Goal: Task Accomplishment & Management: Use online tool/utility

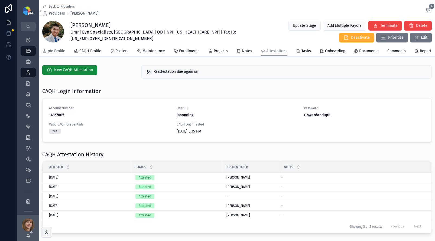
click at [53, 54] on span "pie Profile" at bounding box center [57, 50] width 18 height 5
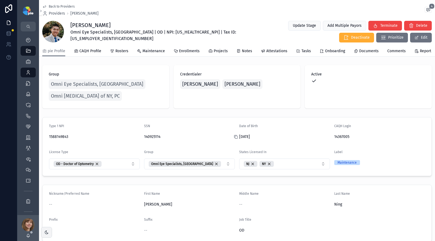
click at [234, 139] on icon "scrollable content" at bounding box center [236, 137] width 4 height 4
click at [140, 139] on icon "scrollable content" at bounding box center [141, 137] width 4 height 4
click at [191, 51] on span "Enrollments" at bounding box center [189, 50] width 21 height 5
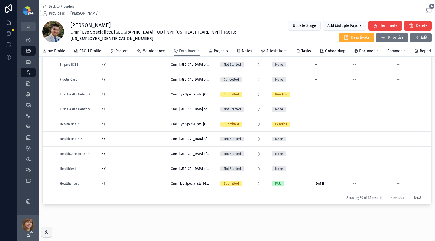
scroll to position [66, 0]
click at [410, 193] on button "Next" at bounding box center [417, 197] width 15 height 8
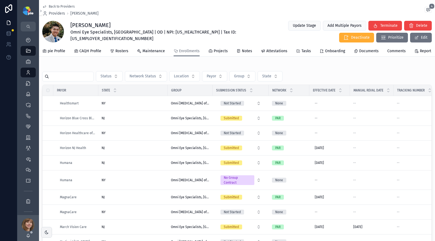
scroll to position [98, 0]
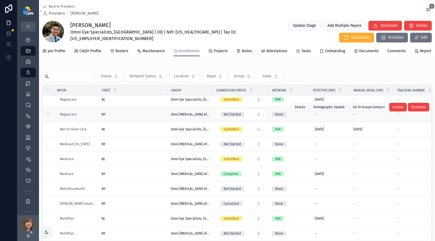
click at [130, 114] on div "NY [GEOGRAPHIC_DATA]" at bounding box center [132, 114] width 63 height 4
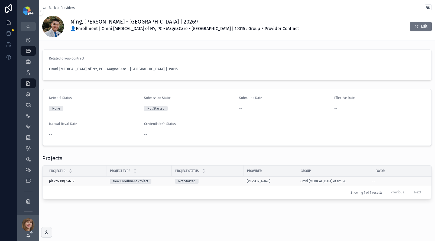
click at [234, 182] on div "Not Started" at bounding box center [207, 181] width 65 height 5
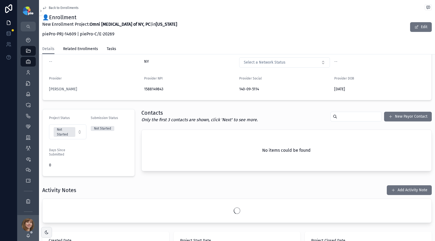
scroll to position [69, 0]
click at [397, 191] on button "Add Activity Note" at bounding box center [408, 190] width 45 height 10
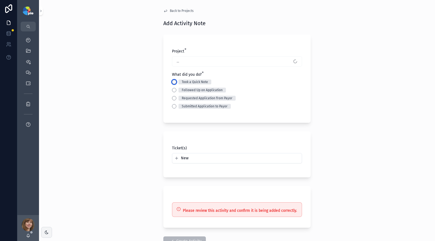
click at [172, 80] on button "Took a Quick Note" at bounding box center [174, 82] width 4 height 4
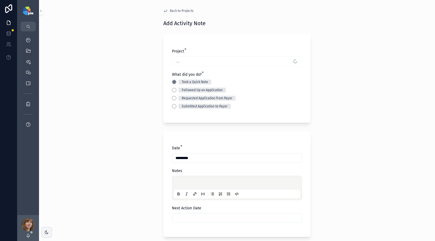
click at [187, 179] on div "scrollable content" at bounding box center [237, 188] width 126 height 21
click at [186, 181] on p "scrollable content" at bounding box center [238, 183] width 126 height 5
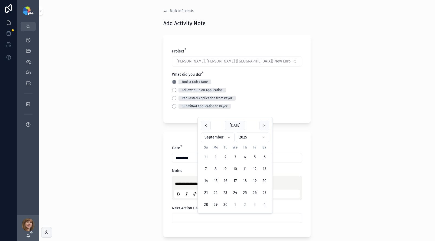
click at [203, 219] on input "scrollable content" at bounding box center [236, 218] width 129 height 8
click at [225, 181] on button "16" at bounding box center [225, 181] width 10 height 10
type input "*********"
click at [111, 186] on div "**********" at bounding box center [237, 120] width 396 height 241
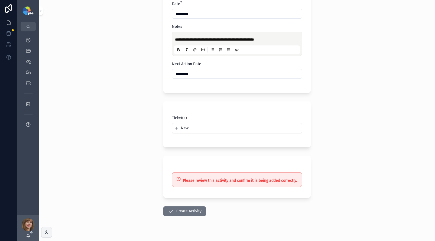
scroll to position [154, 0]
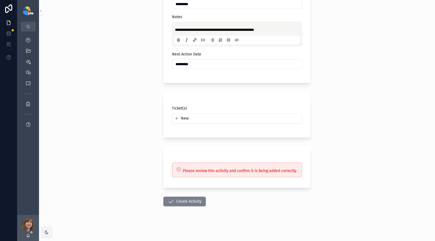
click at [179, 201] on button "Create Activity" at bounding box center [184, 202] width 42 height 10
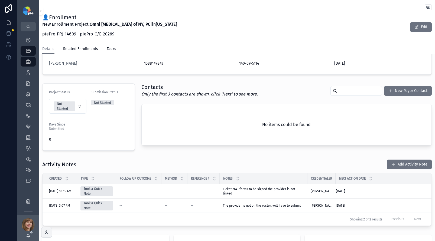
scroll to position [109, 0]
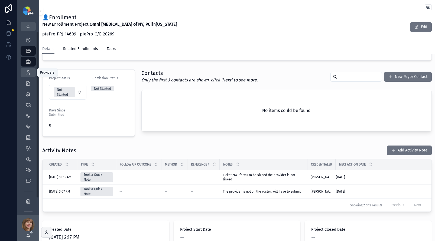
click at [30, 71] on icon "scrollable content" at bounding box center [27, 72] width 5 height 5
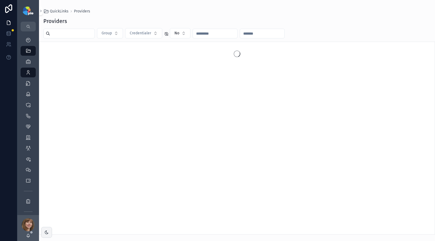
click at [58, 37] on input "scrollable content" at bounding box center [72, 34] width 44 height 8
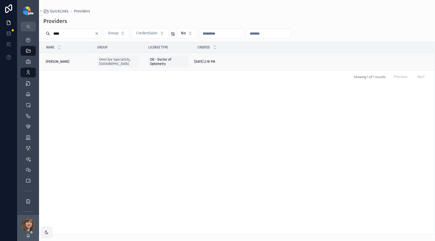
type input "****"
click at [67, 61] on div "[PERSON_NAME], [PERSON_NAME], [PERSON_NAME]" at bounding box center [68, 62] width 45 height 4
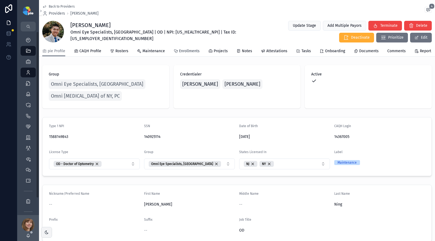
click at [185, 54] on span "Enrollments" at bounding box center [189, 50] width 21 height 5
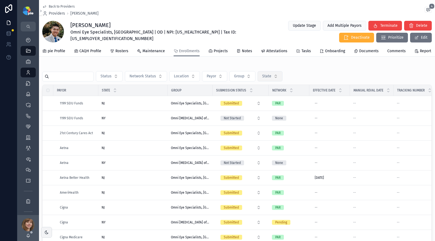
click at [267, 79] on span "State" at bounding box center [266, 76] width 9 height 5
click at [254, 110] on div "NY" at bounding box center [270, 111] width 65 height 9
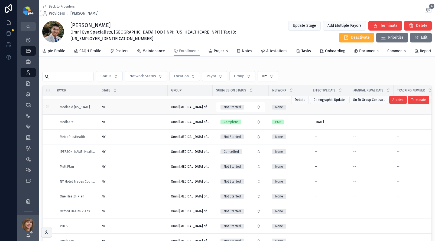
scroll to position [282, 0]
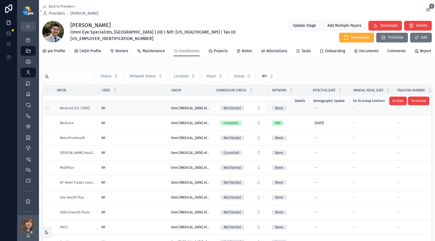
click at [134, 107] on div "NY [GEOGRAPHIC_DATA]" at bounding box center [132, 108] width 63 height 4
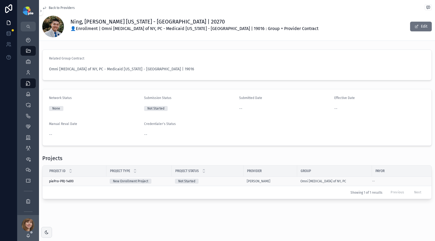
click at [228, 181] on div "Not Started" at bounding box center [207, 181] width 65 height 5
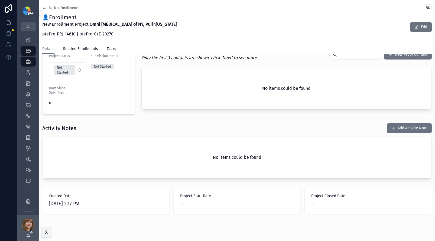
scroll to position [141, 0]
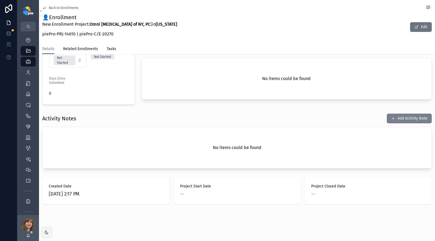
click at [412, 115] on button "Add Activity Note" at bounding box center [408, 119] width 45 height 10
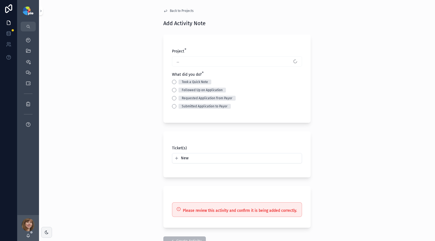
click at [102, 91] on div "Back to Projects Add Activity Note Project * ... What did you do? * Took a Quic…" at bounding box center [237, 120] width 396 height 241
click at [174, 81] on button "Took a Quick Note" at bounding box center [174, 82] width 4 height 4
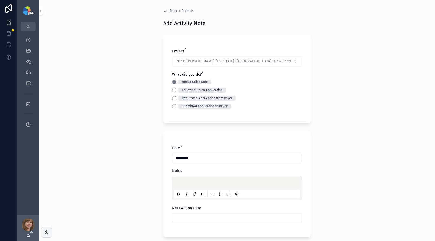
click at [181, 182] on p "scrollable content" at bounding box center [238, 183] width 126 height 5
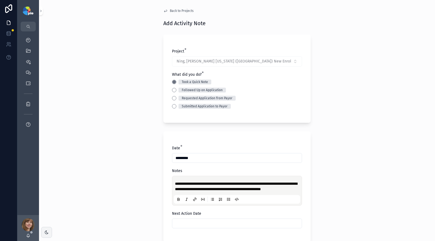
click at [102, 148] on div "**********" at bounding box center [237, 120] width 396 height 241
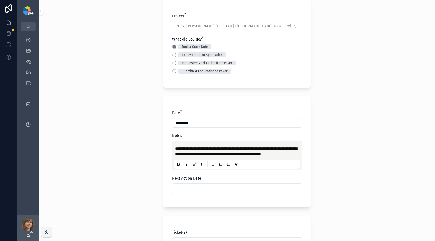
scroll to position [48, 0]
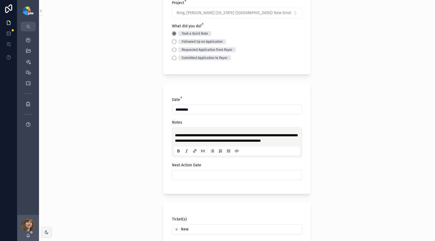
click at [204, 179] on input "scrollable content" at bounding box center [236, 175] width 129 height 8
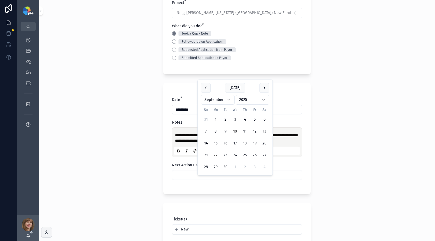
click at [216, 156] on button "22" at bounding box center [216, 155] width 10 height 10
type input "*********"
click at [140, 162] on div "**********" at bounding box center [237, 72] width 396 height 241
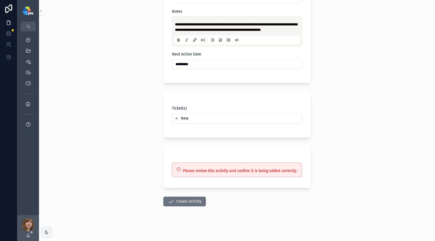
scroll to position [165, 0]
click at [175, 200] on button "Create Activity" at bounding box center [184, 202] width 42 height 10
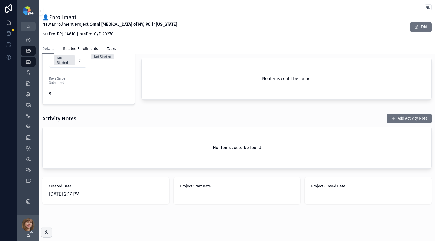
scroll to position [141, 0]
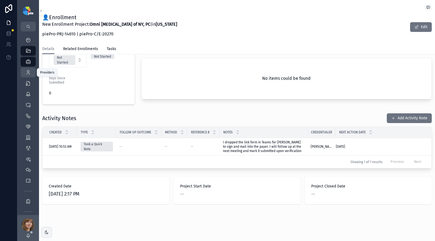
click at [31, 71] on div "Providers 298" at bounding box center [28, 72] width 9 height 9
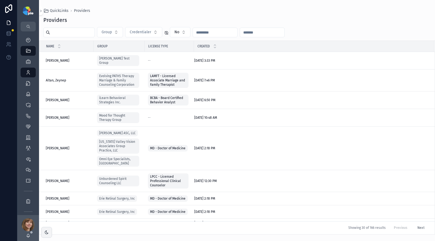
click at [62, 35] on input "scrollable content" at bounding box center [72, 33] width 44 height 8
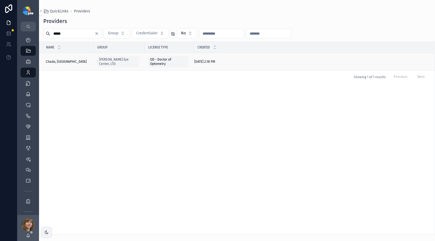
type input "*****"
click at [73, 61] on div "Chado, Sydney Chado, Sydney" at bounding box center [68, 62] width 45 height 4
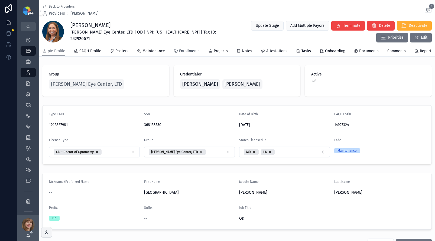
click at [182, 57] on link "Enrollments" at bounding box center [186, 51] width 26 height 11
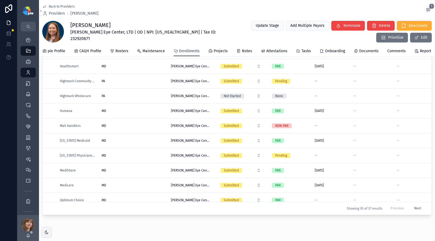
scroll to position [178, 0]
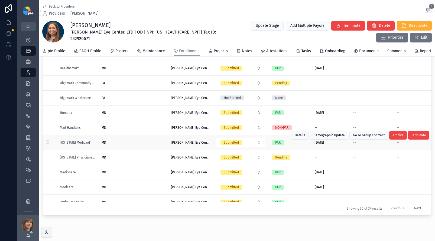
click at [131, 145] on div "MD MD" at bounding box center [132, 142] width 63 height 4
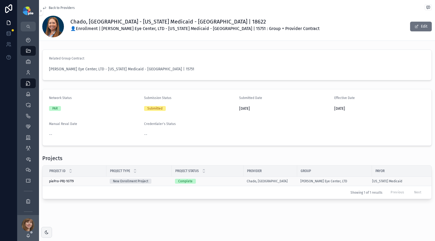
click at [231, 180] on div "Complete" at bounding box center [207, 181] width 65 height 5
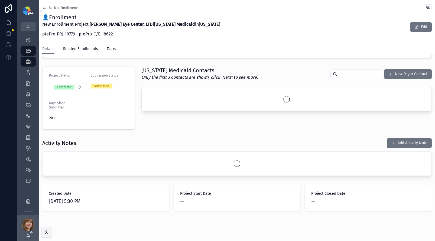
scroll to position [141, 0]
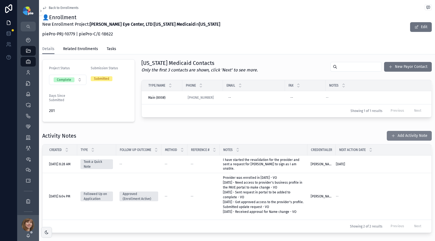
click at [397, 132] on button "Add Activity Note" at bounding box center [408, 136] width 45 height 10
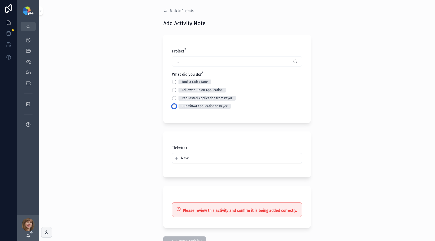
click at [172, 107] on button "Submitted Application to Payor" at bounding box center [174, 106] width 4 height 4
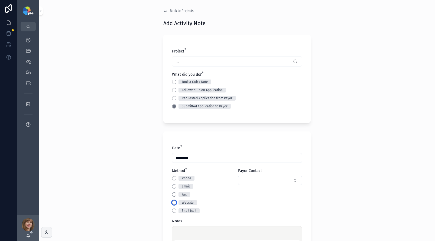
click at [172, 203] on button "Website" at bounding box center [174, 203] width 4 height 4
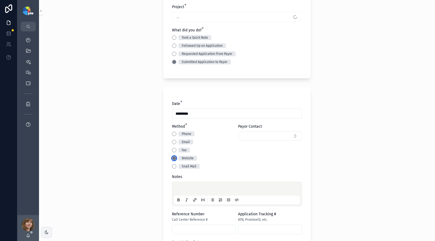
scroll to position [45, 0]
click at [186, 187] on p "scrollable content" at bounding box center [238, 189] width 126 height 5
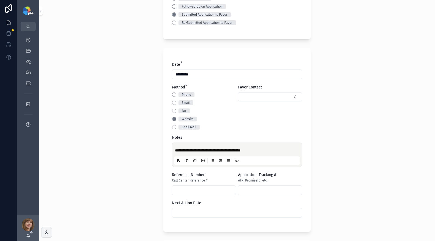
scroll to position [84, 0]
click at [200, 214] on input "scrollable content" at bounding box center [236, 213] width 129 height 8
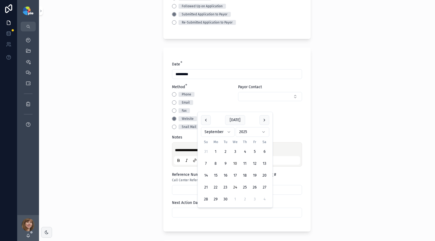
click at [234, 187] on button "24" at bounding box center [235, 188] width 10 height 10
type input "*********"
click at [105, 189] on div "**********" at bounding box center [237, 120] width 396 height 241
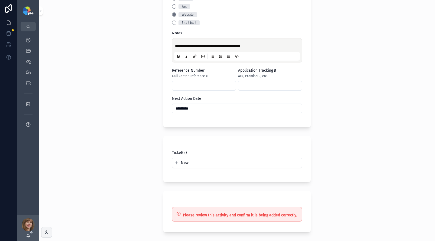
scroll to position [226, 0]
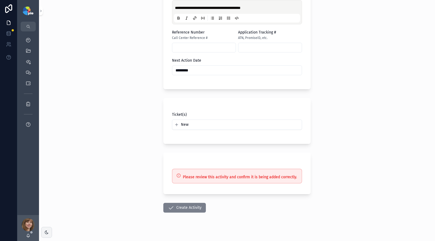
click at [176, 206] on button "Create Activity" at bounding box center [184, 208] width 42 height 10
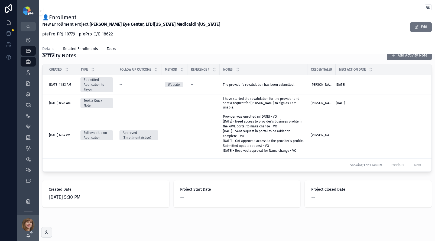
scroll to position [204, 0]
click at [27, 199] on icon "scrollable content" at bounding box center [27, 201] width 5 height 5
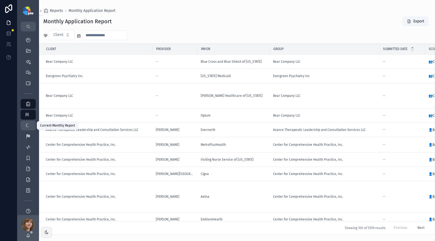
click at [30, 126] on div "C Current Monthly Report" at bounding box center [28, 125] width 9 height 9
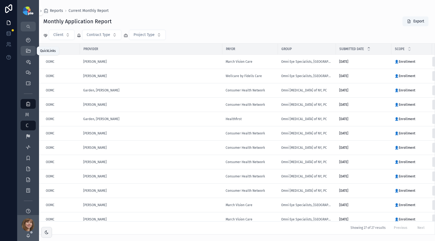
click at [29, 47] on div "QuickLinks" at bounding box center [28, 51] width 9 height 9
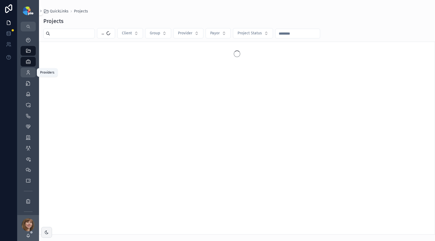
click at [28, 74] on icon "scrollable content" at bounding box center [27, 72] width 5 height 5
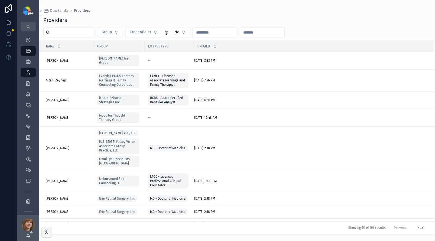
click at [69, 32] on input "scrollable content" at bounding box center [72, 33] width 44 height 8
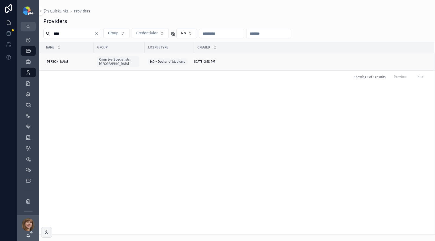
type input "****"
click at [84, 60] on div "Campolattaro, Brian Campolattaro, Brian" at bounding box center [68, 62] width 45 height 4
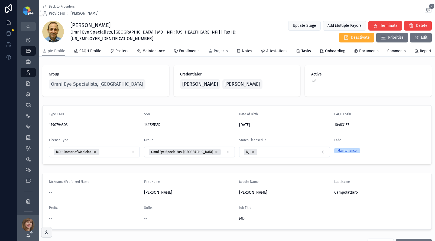
click at [210, 53] on icon "scrollable content" at bounding box center [210, 51] width 4 height 4
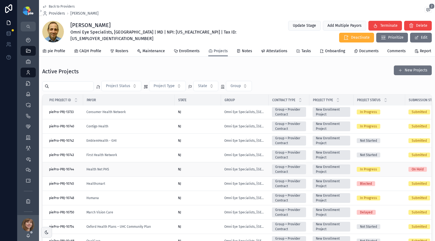
scroll to position [19, 0]
click at [129, 211] on div "March Vision Care" at bounding box center [128, 212] width 85 height 4
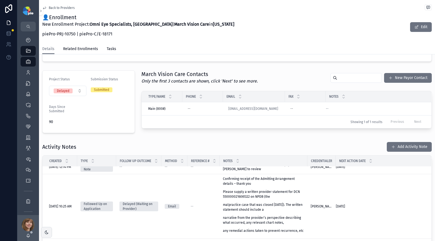
scroll to position [8, 0]
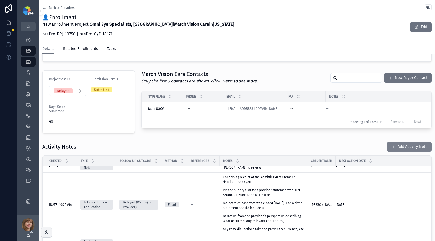
click at [394, 149] on button "Add Activity Note" at bounding box center [408, 147] width 45 height 10
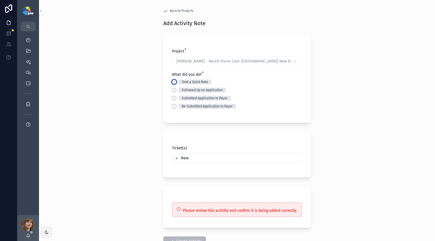
click at [172, 81] on button "Took a Quick Note" at bounding box center [174, 82] width 4 height 4
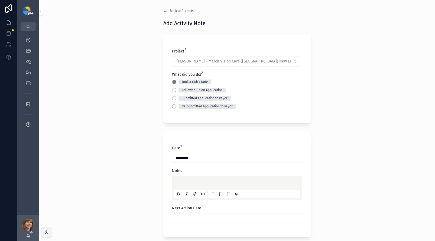
click at [186, 181] on p "scrollable content" at bounding box center [238, 183] width 126 height 5
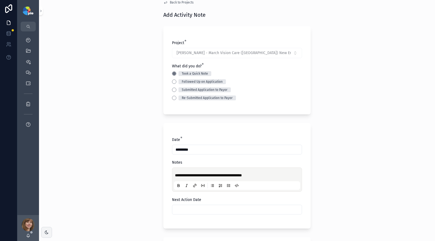
scroll to position [74, 0]
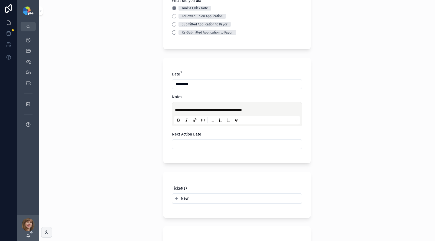
click at [212, 142] on input "scrollable content" at bounding box center [236, 144] width 129 height 8
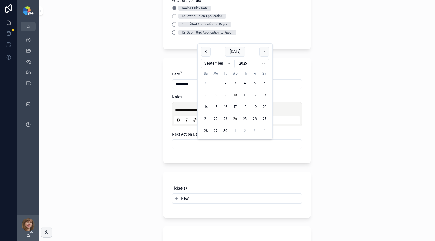
click at [236, 118] on button "24" at bounding box center [235, 119] width 10 height 10
type input "*********"
click at [79, 155] on div "**********" at bounding box center [237, 46] width 396 height 241
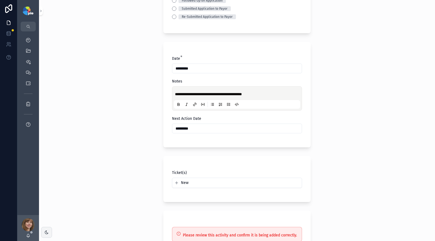
scroll to position [154, 0]
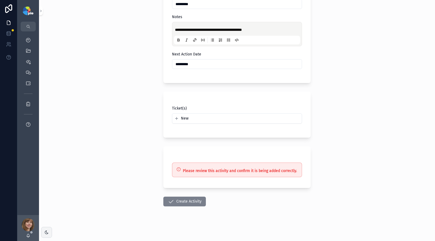
click at [178, 205] on button "Create Activity" at bounding box center [184, 202] width 42 height 10
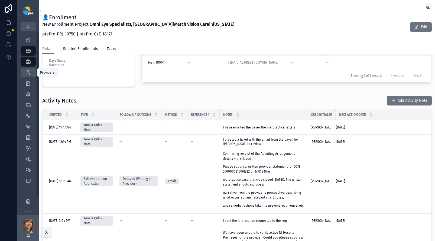
click at [29, 74] on icon "scrollable content" at bounding box center [27, 72] width 5 height 5
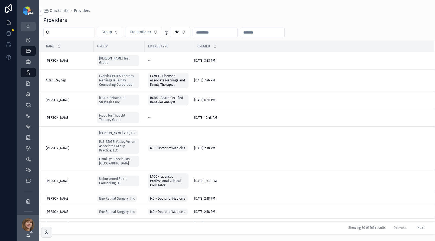
click at [60, 29] on input "scrollable content" at bounding box center [72, 33] width 44 height 8
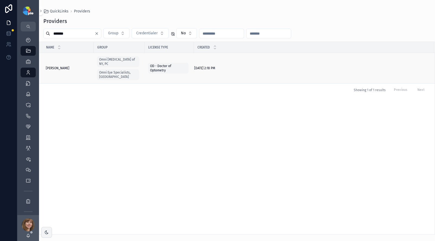
type input "*******"
click at [63, 66] on span "Nguyen, Natalie" at bounding box center [58, 68] width 24 height 4
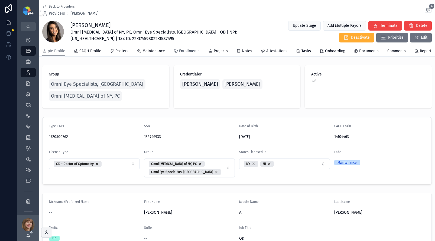
click at [192, 52] on span "Enrollments" at bounding box center [189, 50] width 21 height 5
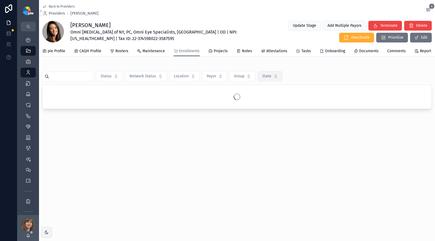
click at [265, 78] on span "State" at bounding box center [266, 76] width 9 height 5
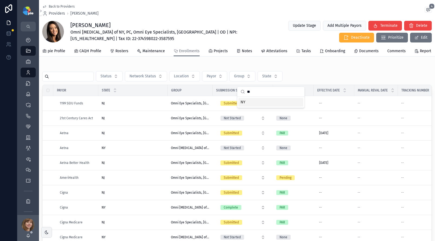
type input "**"
click at [244, 102] on span "NY" at bounding box center [242, 102] width 5 height 5
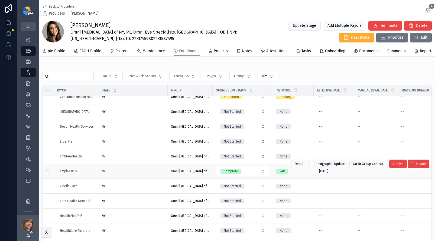
scroll to position [105, 0]
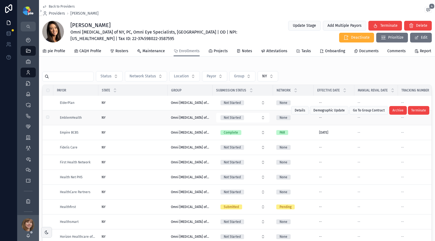
click at [134, 120] on div "NY NY" at bounding box center [132, 118] width 63 height 4
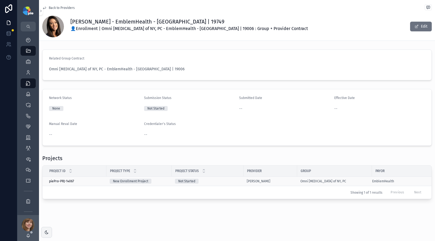
click at [229, 181] on div "Not Started" at bounding box center [207, 181] width 65 height 5
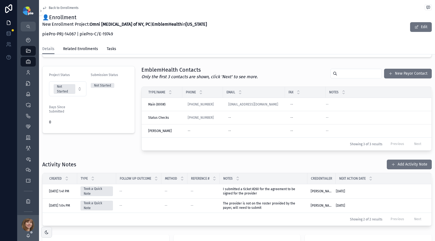
scroll to position [126, 0]
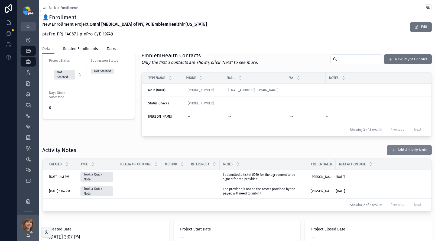
click at [407, 147] on button "Add Activity Note" at bounding box center [408, 150] width 45 height 10
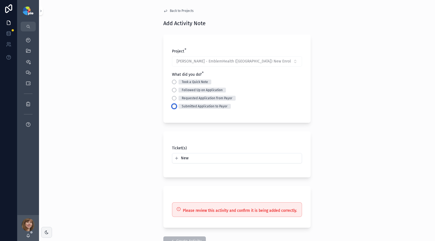
click at [173, 107] on button "Submitted Application to Payor" at bounding box center [174, 106] width 4 height 4
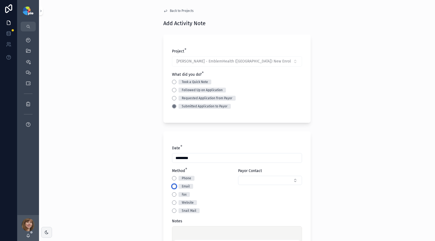
click at [172, 187] on button "Email" at bounding box center [174, 186] width 4 height 4
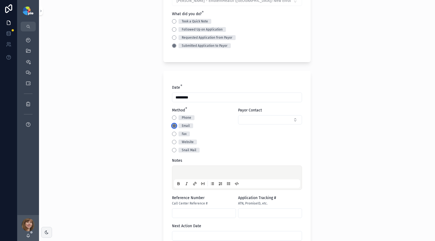
scroll to position [96, 0]
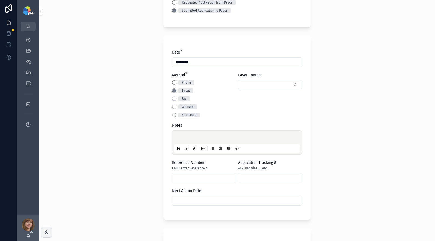
click at [182, 133] on div "scrollable content" at bounding box center [237, 142] width 126 height 21
click at [183, 134] on div "scrollable content" at bounding box center [237, 142] width 126 height 21
click at [183, 138] on p "scrollable content" at bounding box center [238, 138] width 126 height 5
click at [197, 205] on input "scrollable content" at bounding box center [236, 201] width 129 height 8
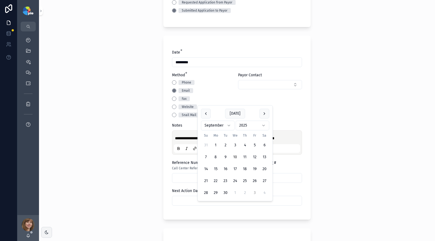
click at [254, 192] on button "3" at bounding box center [254, 193] width 10 height 10
type input "*********"
click at [113, 170] on div "**********" at bounding box center [237, 120] width 396 height 241
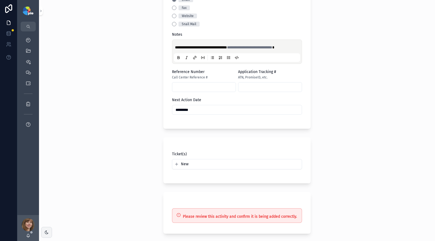
scroll to position [238, 0]
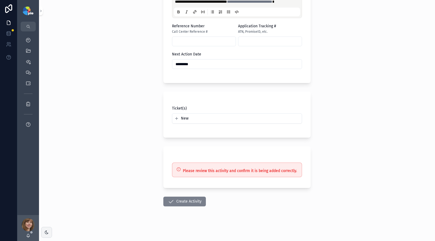
click at [170, 198] on icon "scrollable content" at bounding box center [170, 201] width 6 height 6
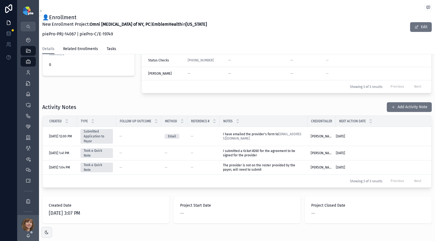
scroll to position [189, 0]
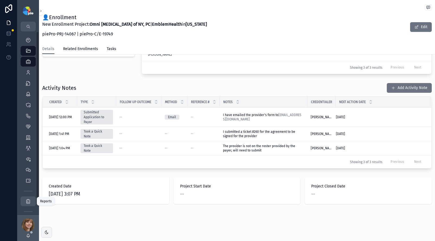
click at [28, 199] on icon "scrollable content" at bounding box center [27, 201] width 5 height 5
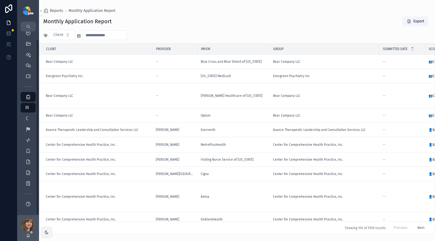
scroll to position [8, 0]
click at [27, 118] on span "C" at bounding box center [26, 117] width 5 height 5
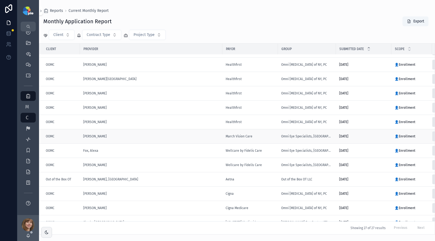
scroll to position [212, 0]
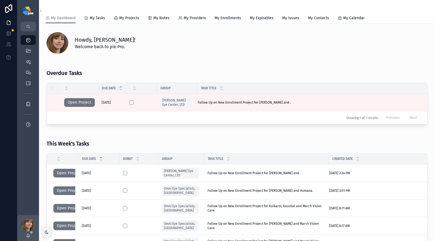
scroll to position [110, 0]
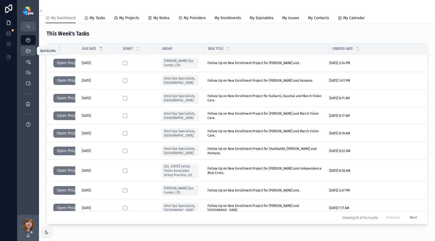
click at [25, 50] on icon "scrollable content" at bounding box center [27, 50] width 5 height 5
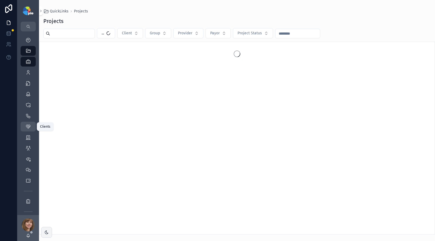
click at [24, 126] on div "Clients 58" at bounding box center [28, 126] width 9 height 9
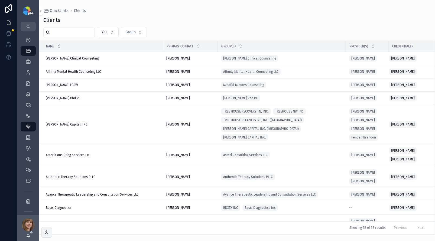
click at [75, 34] on input "scrollable content" at bounding box center [72, 33] width 44 height 8
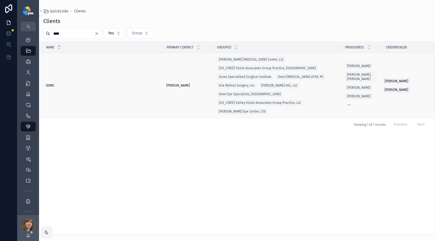
type input "****"
click at [64, 83] on div "OOMC OOMC" at bounding box center [103, 85] width 114 height 4
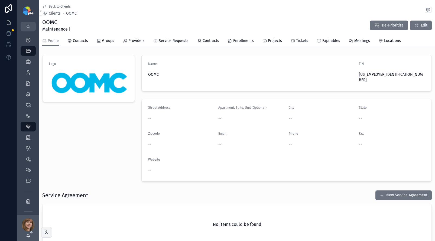
click at [296, 40] on span "Tickets" at bounding box center [302, 40] width 12 height 5
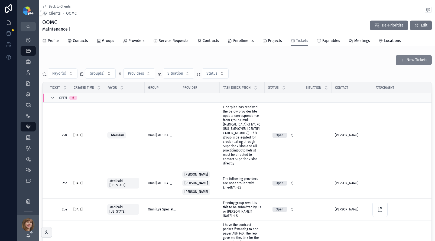
click at [400, 61] on span "scrollable content" at bounding box center [402, 60] width 4 height 4
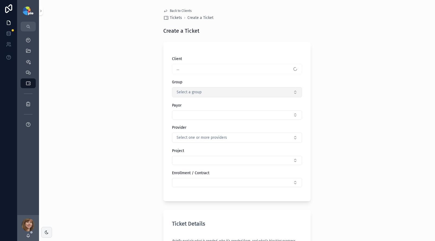
click at [204, 92] on button "Select a group" at bounding box center [237, 92] width 130 height 10
type input "*"
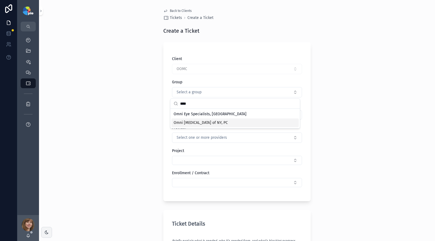
type input "****"
click at [177, 120] on span "Omni [MEDICAL_DATA] of NY, PC" at bounding box center [200, 122] width 54 height 5
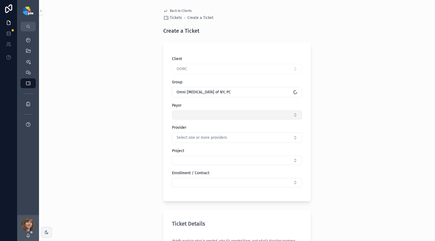
click at [180, 116] on button "Select Button" at bounding box center [237, 114] width 130 height 9
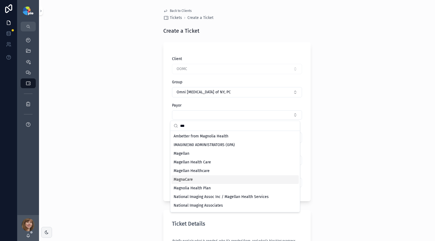
type input "***"
click at [189, 176] on div "MagnaCare" at bounding box center [234, 179] width 127 height 9
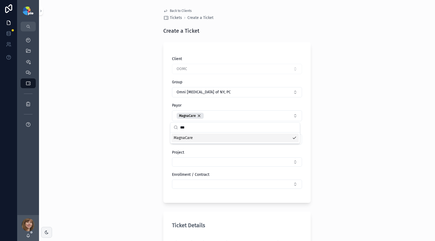
click at [104, 130] on div "Back to Clients Tickets Create a Ticket Create a Ticket Client OOMC Group Omni …" at bounding box center [237, 120] width 396 height 241
click at [186, 139] on span "Select one or more providers" at bounding box center [201, 139] width 50 height 5
type input "*"
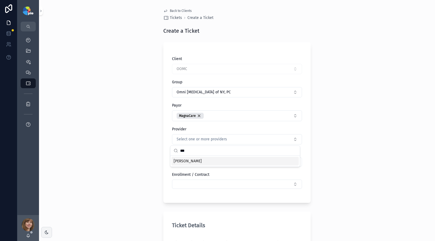
type input "***"
click at [193, 161] on div "[PERSON_NAME]" at bounding box center [234, 161] width 127 height 9
click at [149, 163] on div "Back to Clients Tickets Create a Ticket Create a Ticket Client OOMC Group Omni …" at bounding box center [237, 120] width 396 height 241
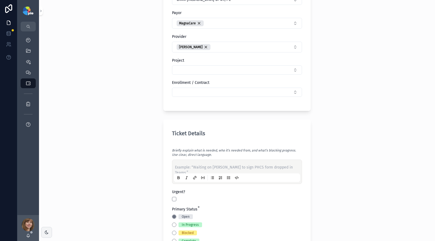
scroll to position [93, 0]
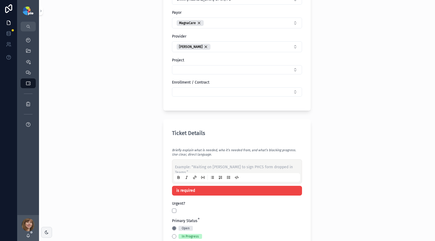
click at [181, 166] on p "scrollable content" at bounding box center [238, 167] width 126 height 5
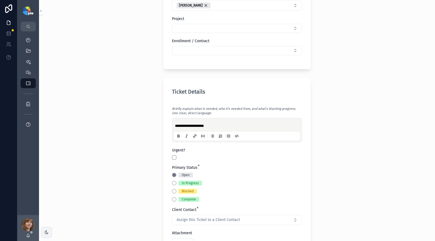
scroll to position [136, 0]
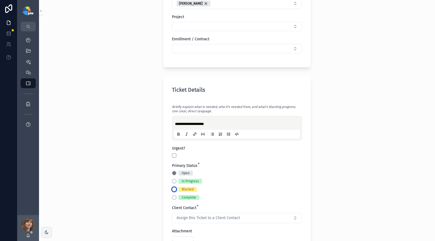
click at [174, 190] on button "Blocked" at bounding box center [174, 189] width 4 height 4
click at [238, 173] on button "Waiting on Client" at bounding box center [240, 173] width 4 height 4
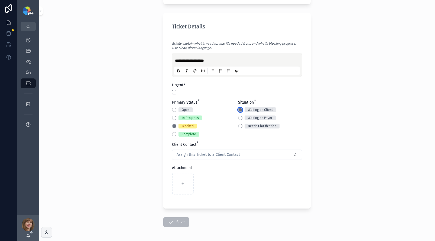
scroll to position [200, 0]
click at [185, 156] on span "Assign this Ticket to a Client Contact" at bounding box center [207, 154] width 63 height 5
type input "***"
click at [215, 175] on div "[PERSON_NAME]" at bounding box center [234, 176] width 127 height 9
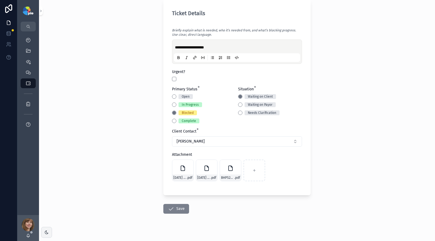
scroll to position [220, 0]
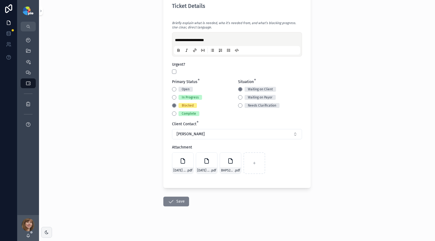
click at [180, 202] on button "Save" at bounding box center [176, 202] width 26 height 10
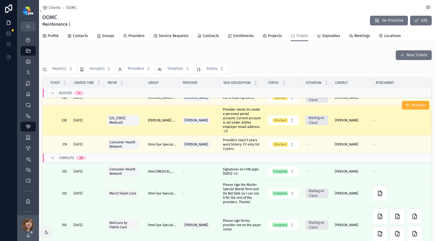
scroll to position [637, 0]
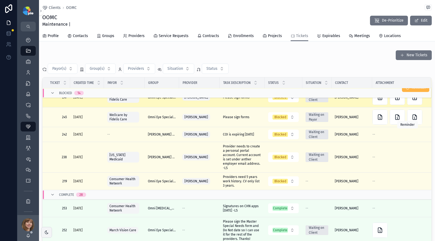
click at [412, 90] on span "Reminder" at bounding box center [418, 88] width 14 height 4
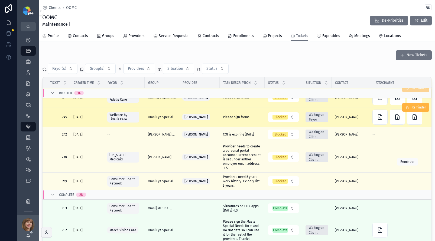
click at [411, 110] on span "Reminder" at bounding box center [418, 107] width 14 height 4
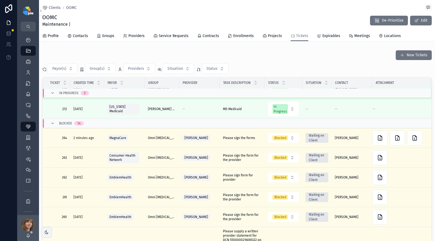
scroll to position [253, 0]
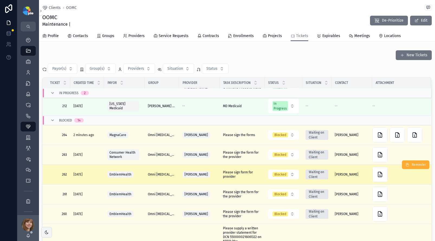
click at [216, 179] on div "Milite, James" at bounding box center [199, 174] width 34 height 9
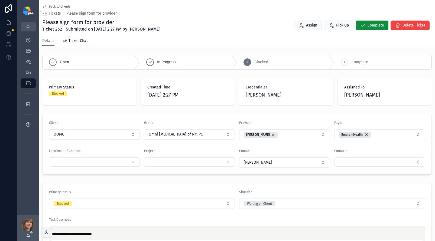
click at [54, 6] on span "Back to Clients" at bounding box center [60, 6] width 22 height 4
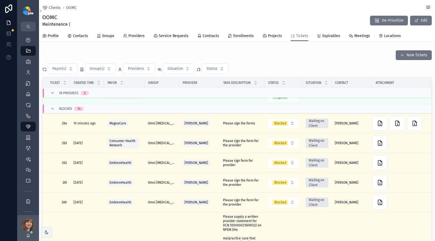
scroll to position [293, 0]
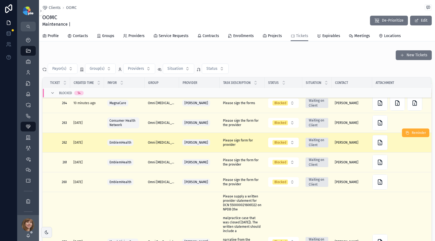
click at [92, 145] on div "1 day ago" at bounding box center [86, 142] width 27 height 4
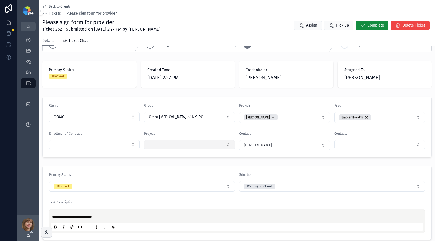
scroll to position [10, 0]
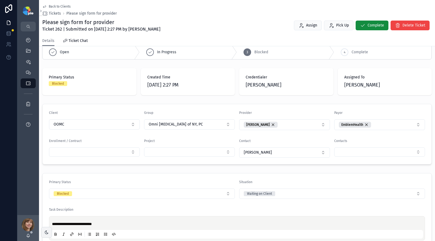
click at [54, 5] on span "Back to Clients" at bounding box center [60, 6] width 22 height 4
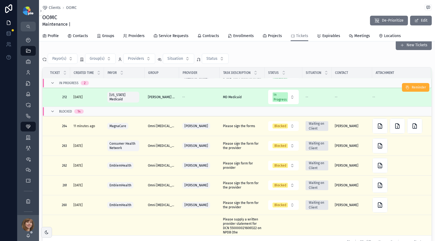
scroll to position [253, 0]
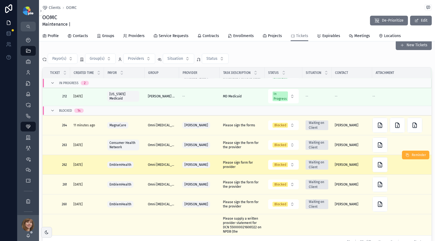
click at [96, 167] on div "1 day ago" at bounding box center [86, 165] width 27 height 4
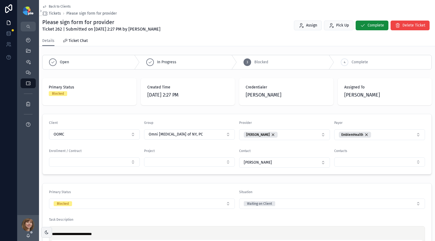
click at [60, 6] on span "Back to Clients" at bounding box center [60, 6] width 22 height 4
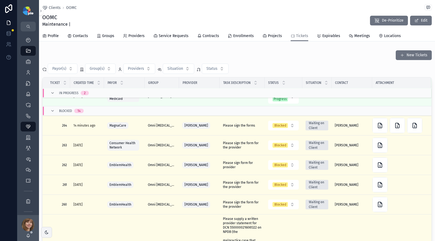
scroll to position [264, 0]
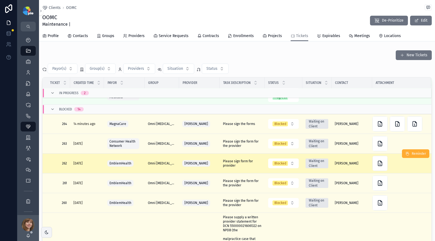
click at [96, 166] on div "1 day ago" at bounding box center [86, 163] width 27 height 4
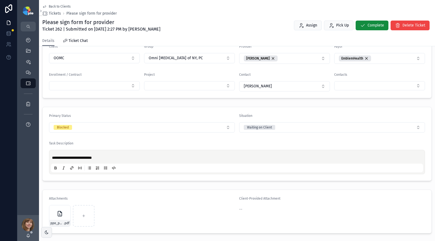
scroll to position [88, 0]
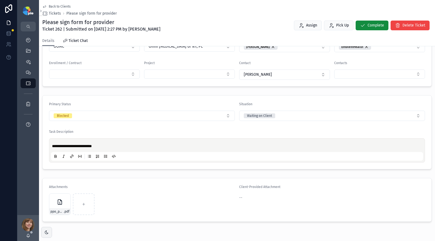
click at [129, 175] on div "**********" at bounding box center [237, 94] width 396 height 259
click at [64, 7] on span "Back to Clients" at bounding box center [60, 6] width 22 height 4
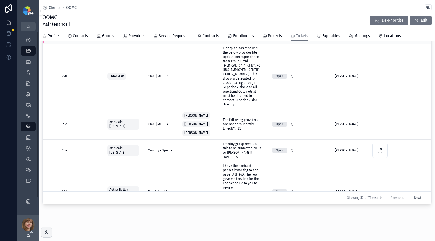
scroll to position [54, 0]
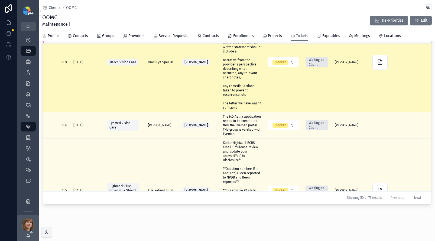
scroll to position [415, 0]
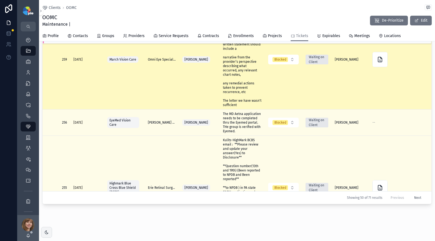
click at [239, 83] on span "Please supply a written provider statement for DCN 5500000216061322 on NPDB (th…" at bounding box center [242, 59] width 38 height 95
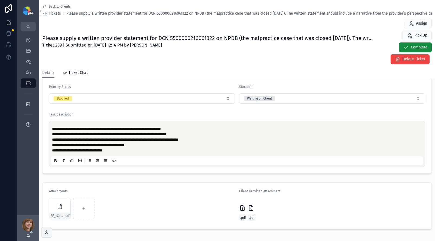
scroll to position [162, 0]
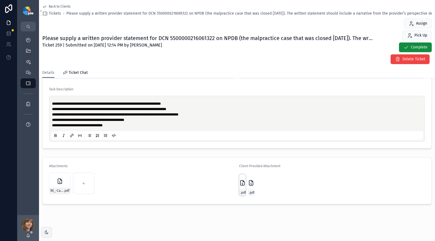
click at [239, 183] on icon "scrollable content" at bounding box center [242, 183] width 6 height 6
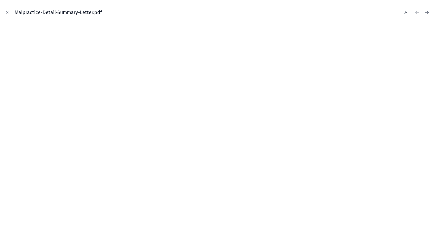
click at [403, 12] on icon at bounding box center [405, 12] width 4 height 4
click at [8, 14] on icon "Close modal" at bounding box center [7, 13] width 4 height 4
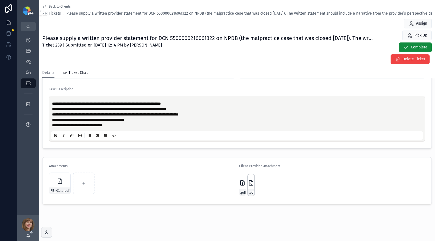
click at [248, 188] on div "Malpractice-Actions-Dr.-Campolattaro .pdf" at bounding box center [251, 185] width 6 height 22
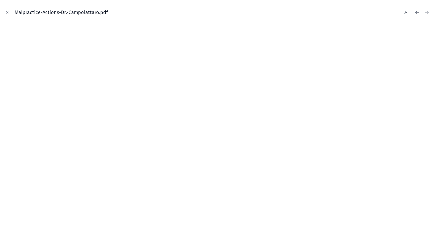
click at [405, 13] on icon at bounding box center [405, 12] width 4 height 4
click at [5, 12] on icon "Close modal" at bounding box center [7, 13] width 4 height 4
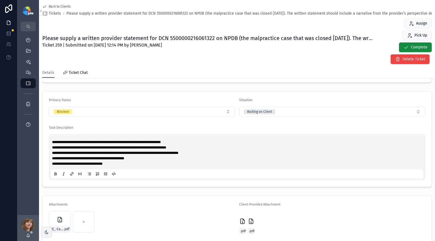
scroll to position [125, 0]
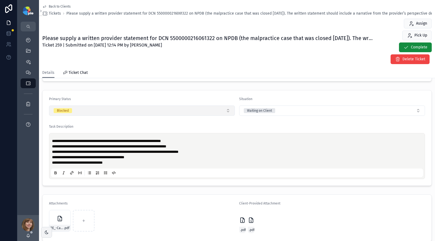
click at [136, 110] on button "Blocked" at bounding box center [142, 111] width 186 height 10
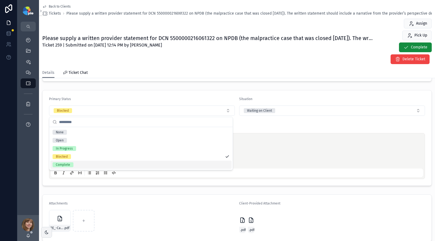
click at [86, 164] on div "Complete" at bounding box center [140, 165] width 181 height 8
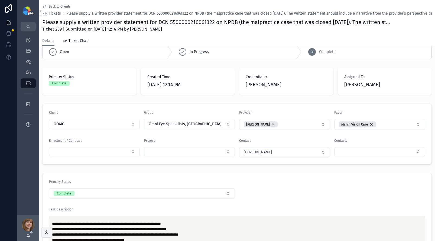
scroll to position [11, 0]
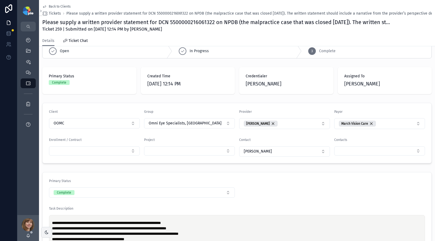
click at [57, 5] on span "Back to Clients" at bounding box center [60, 6] width 22 height 4
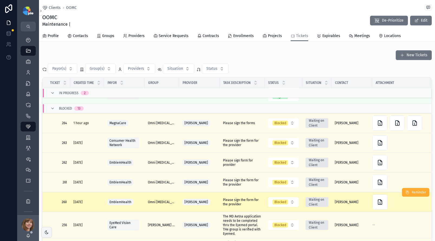
scroll to position [320, 0]
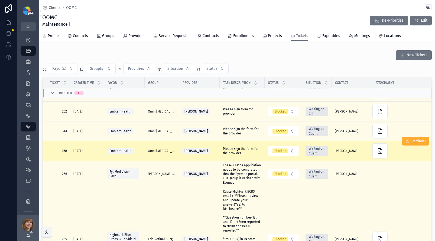
click at [233, 155] on span "Please sign the form for the provider" at bounding box center [242, 151] width 38 height 9
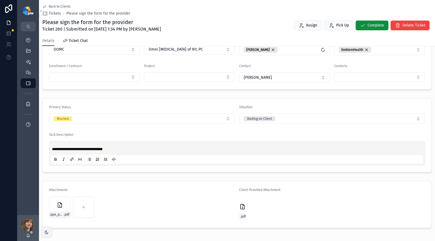
scroll to position [109, 0]
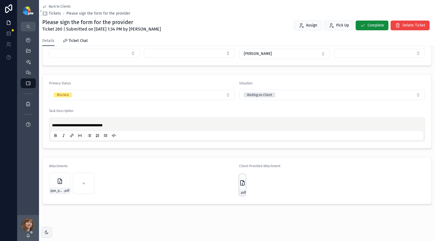
click at [242, 184] on icon "scrollable content" at bounding box center [242, 183] width 6 height 6
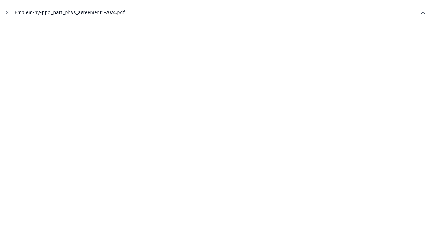
click at [422, 11] on icon at bounding box center [422, 12] width 4 height 4
click at [6, 12] on icon "Close modal" at bounding box center [7, 13] width 4 height 4
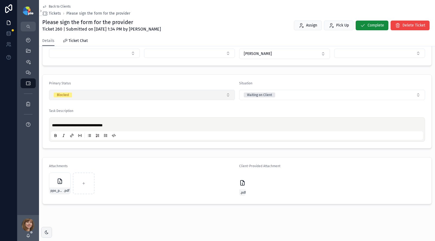
click at [93, 94] on button "Blocked" at bounding box center [142, 95] width 186 height 10
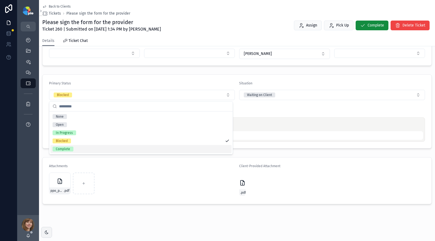
click at [75, 148] on div "Complete" at bounding box center [140, 149] width 181 height 8
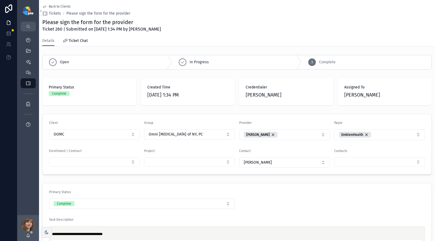
click at [54, 6] on span "Back to Clients" at bounding box center [60, 6] width 22 height 4
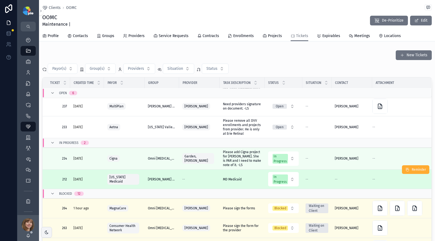
scroll to position [288, 0]
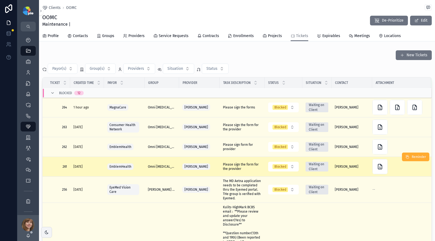
click at [238, 171] on span "Please sign the form for the provider" at bounding box center [242, 166] width 38 height 9
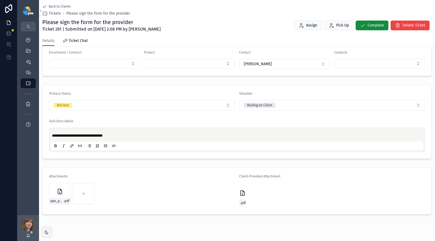
scroll to position [109, 0]
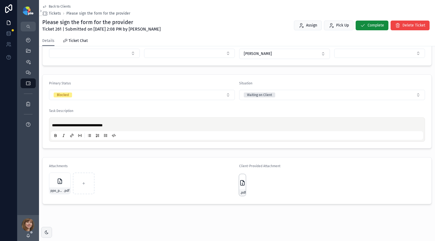
click at [240, 186] on icon "scrollable content" at bounding box center [242, 183] width 6 height 6
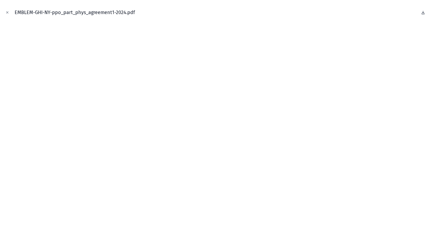
click at [422, 10] on icon at bounding box center [422, 12] width 4 height 4
click at [9, 11] on button "Close modal" at bounding box center [7, 12] width 6 height 6
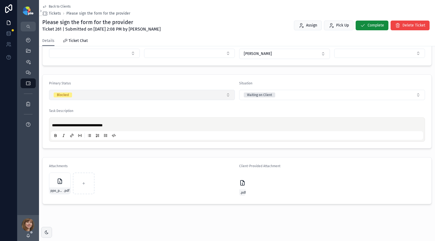
click at [84, 96] on button "Blocked" at bounding box center [142, 95] width 186 height 10
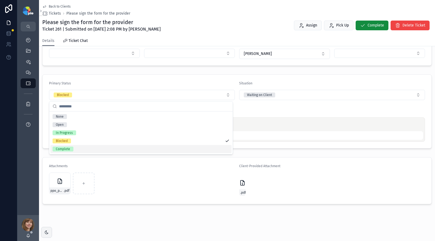
click at [86, 152] on div "Complete" at bounding box center [140, 149] width 181 height 8
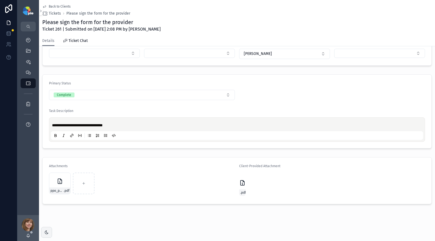
click at [52, 6] on span "Back to Clients" at bounding box center [60, 6] width 22 height 4
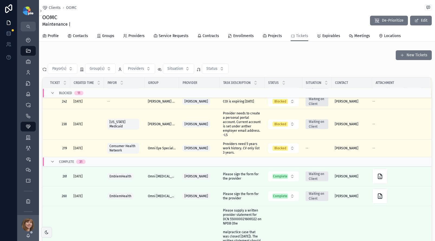
scroll to position [550, 0]
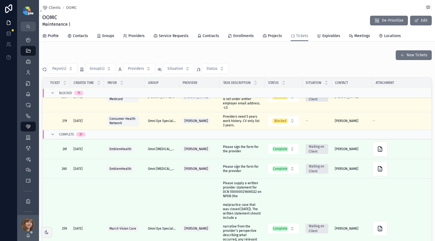
click at [215, 78] on div "[PERSON_NAME]" at bounding box center [199, 74] width 34 height 9
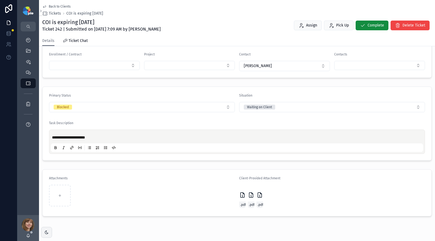
scroll to position [109, 0]
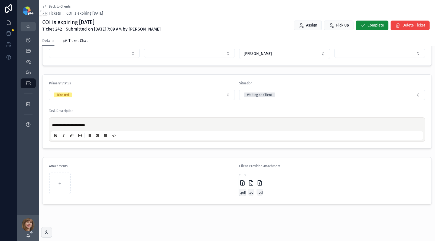
click at [239, 182] on icon "scrollable content" at bounding box center [242, 183] width 6 height 6
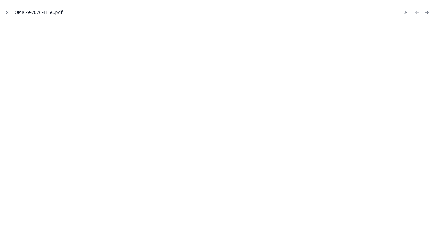
click at [403, 12] on button at bounding box center [405, 13] width 6 height 8
click at [9, 12] on icon "Close modal" at bounding box center [7, 13] width 4 height 4
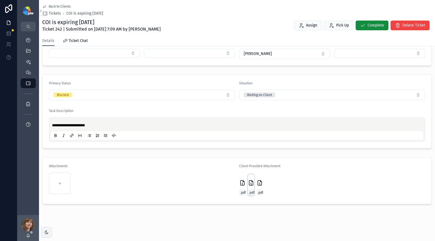
click at [251, 184] on icon "scrollable content" at bounding box center [251, 183] width 1 height 1
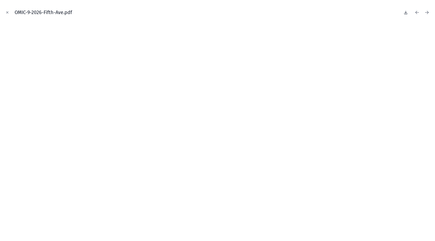
click at [406, 10] on icon at bounding box center [405, 12] width 4 height 4
click at [6, 14] on icon "Close modal" at bounding box center [7, 13] width 4 height 4
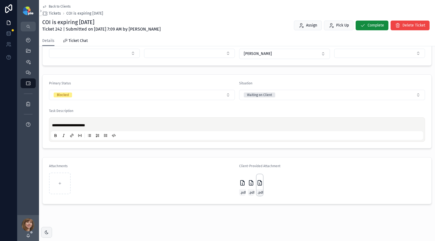
click at [257, 181] on icon "scrollable content" at bounding box center [259, 183] width 6 height 6
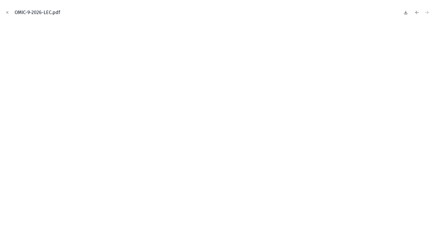
click at [405, 12] on icon at bounding box center [405, 12] width 0 height 2
click at [7, 12] on icon "Close modal" at bounding box center [7, 13] width 2 height 2
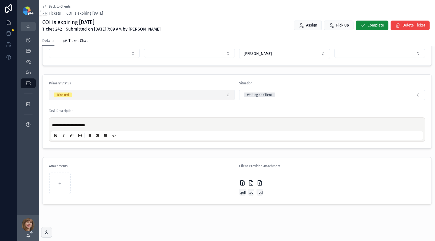
click at [90, 94] on button "Blocked" at bounding box center [142, 95] width 186 height 10
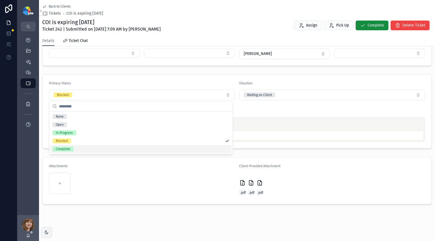
click at [89, 147] on div "Complete" at bounding box center [140, 149] width 181 height 8
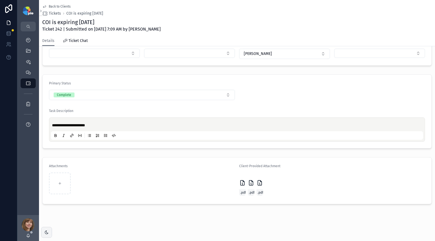
click at [53, 6] on span "Back to Clients" at bounding box center [60, 6] width 22 height 4
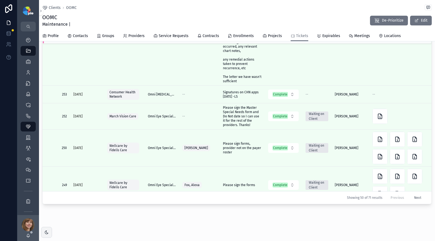
scroll to position [773, 0]
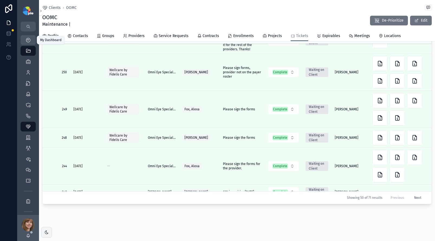
click at [27, 39] on icon "scrollable content" at bounding box center [27, 39] width 5 height 5
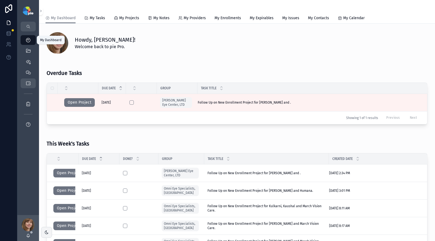
click at [26, 83] on icon "scrollable content" at bounding box center [27, 83] width 5 height 5
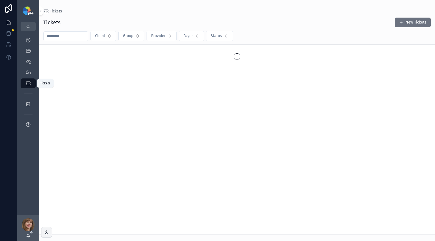
click at [26, 83] on icon "scrollable content" at bounding box center [27, 83] width 5 height 5
click at [58, 38] on input "scrollable content" at bounding box center [66, 36] width 44 height 8
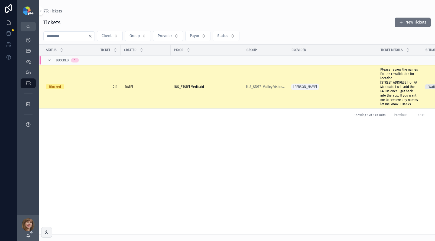
type input "***"
click at [214, 85] on div "Pennsylvania Medicaid Pennsylvania Medicaid" at bounding box center [207, 87] width 66 height 4
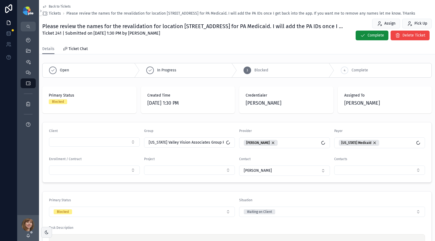
scroll to position [107, 0]
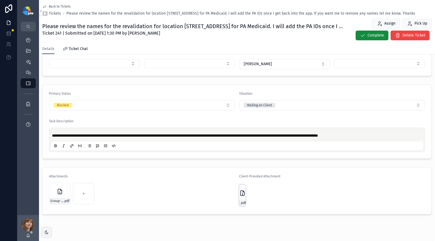
click at [242, 194] on icon "scrollable content" at bounding box center [242, 194] width 1 height 1
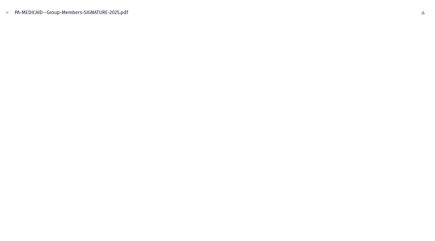
click at [423, 12] on icon at bounding box center [422, 12] width 4 height 4
click at [6, 11] on icon "Close modal" at bounding box center [7, 13] width 4 height 4
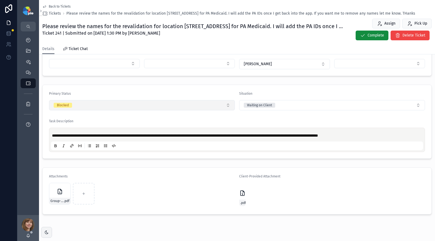
click at [88, 107] on button "Blocked" at bounding box center [142, 105] width 186 height 10
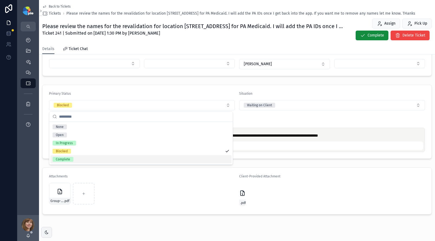
click at [81, 162] on div "Complete" at bounding box center [140, 159] width 181 height 8
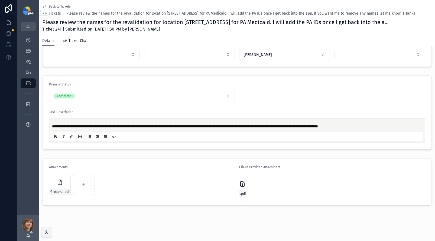
scroll to position [109, 0]
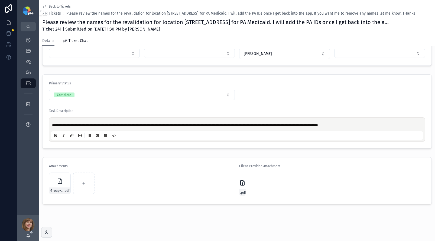
click at [57, 5] on span "Back to Tickets" at bounding box center [60, 6] width 22 height 4
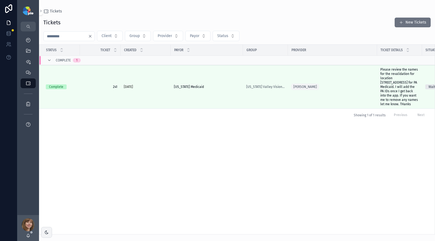
click at [74, 36] on input "***" at bounding box center [66, 36] width 44 height 8
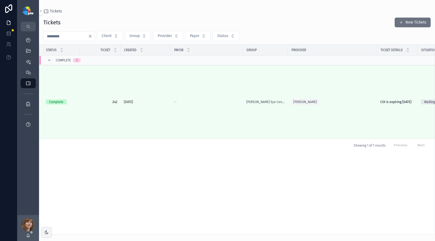
type input "***"
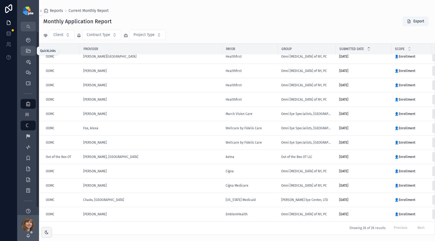
click at [28, 50] on icon "scrollable content" at bounding box center [27, 50] width 5 height 5
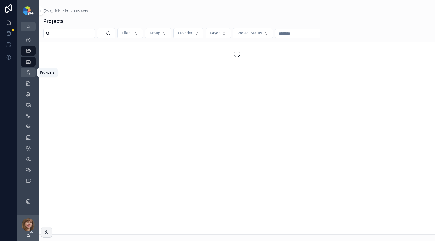
click at [27, 72] on icon "scrollable content" at bounding box center [27, 72] width 5 height 5
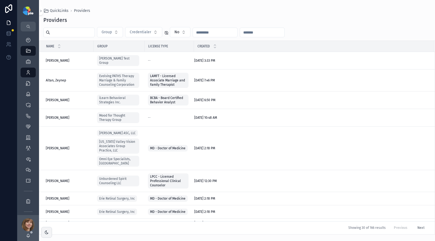
click at [61, 33] on input "scrollable content" at bounding box center [72, 33] width 44 height 8
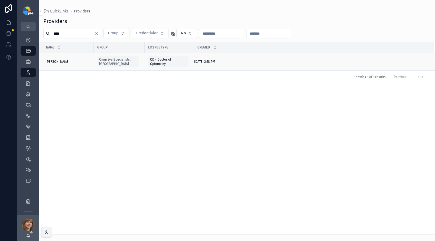
type input "****"
click at [75, 61] on div "Ning, Jason Ning, Jason" at bounding box center [68, 62] width 45 height 4
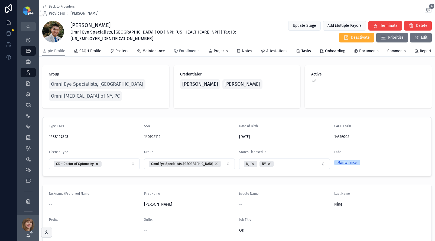
click at [189, 54] on span "Enrollments" at bounding box center [189, 50] width 21 height 5
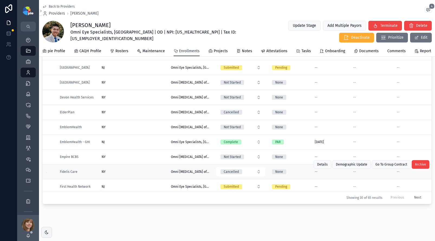
scroll to position [216, 0]
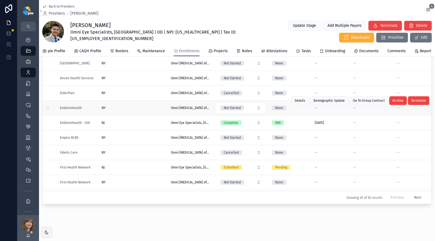
click at [122, 107] on div "NY NY" at bounding box center [132, 108] width 63 height 4
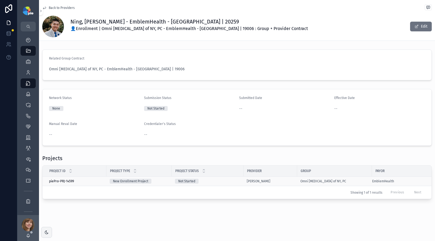
click at [223, 181] on div "Not Started" at bounding box center [207, 181] width 65 height 5
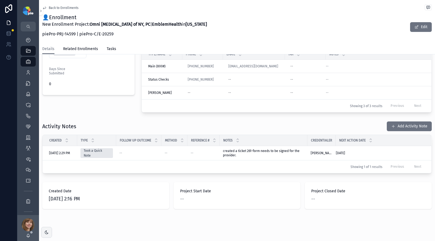
scroll to position [155, 0]
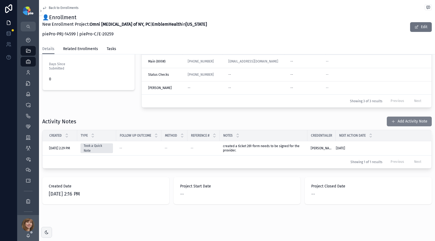
click at [405, 120] on button "Add Activity Note" at bounding box center [408, 122] width 45 height 10
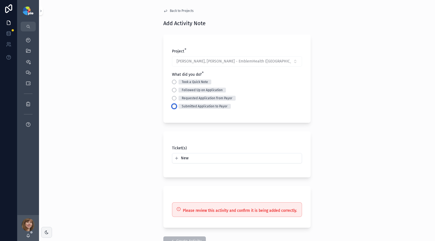
click at [172, 106] on button "Submitted Application to Payor" at bounding box center [174, 106] width 4 height 4
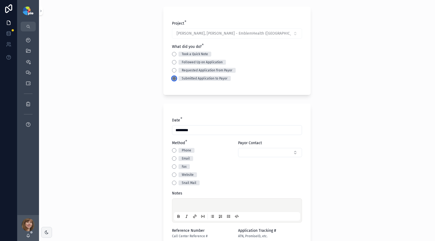
scroll to position [77, 0]
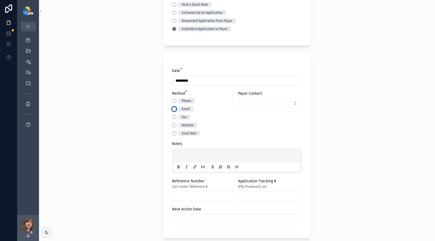
click at [172, 109] on button "Email" at bounding box center [174, 109] width 4 height 4
click at [183, 153] on div "scrollable content" at bounding box center [237, 161] width 126 height 21
click at [181, 156] on p "scrollable content" at bounding box center [238, 156] width 126 height 5
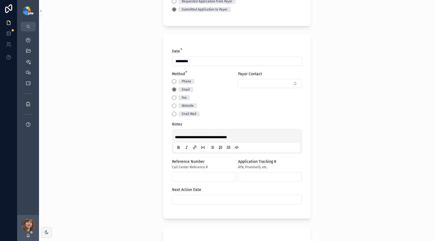
scroll to position [98, 0]
click at [229, 196] on input "scrollable content" at bounding box center [236, 199] width 129 height 8
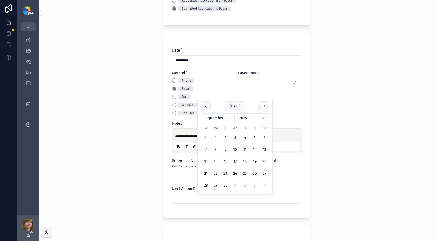
click at [252, 183] on button "3" at bounding box center [254, 186] width 10 height 10
type input "*********"
click at [347, 164] on div "**********" at bounding box center [237, 120] width 396 height 241
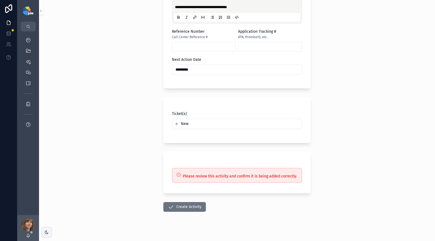
scroll to position [232, 0]
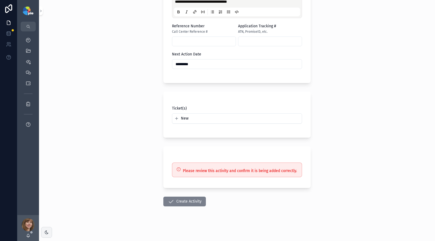
click at [179, 203] on button "Create Activity" at bounding box center [184, 202] width 42 height 10
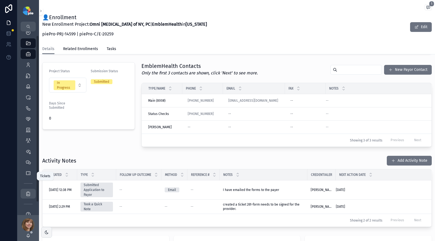
scroll to position [8, 0]
click at [27, 195] on icon "scrollable content" at bounding box center [27, 192] width 5 height 5
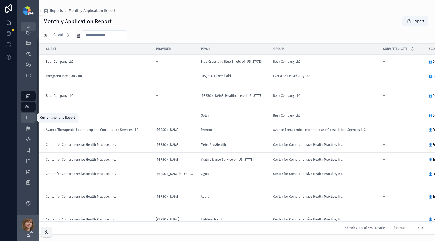
click at [30, 118] on div "C Current Monthly Report" at bounding box center [28, 117] width 9 height 9
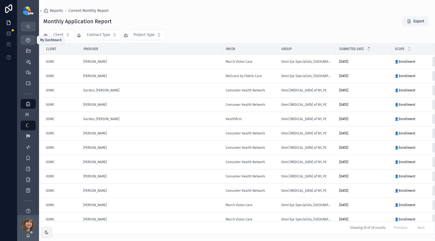
click at [32, 39] on div "My Dashboard" at bounding box center [28, 40] width 9 height 9
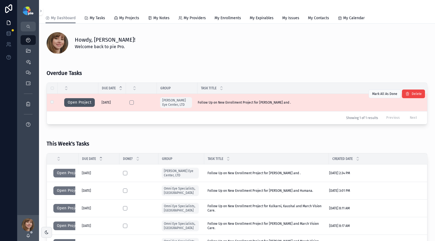
click at [69, 106] on button "Open Project" at bounding box center [79, 102] width 31 height 9
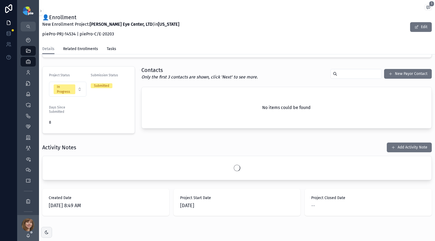
scroll to position [123, 0]
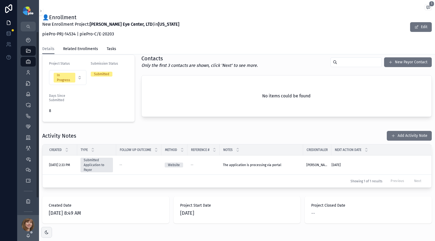
click at [28, 78] on div "Enrollments 3,514" at bounding box center [28, 83] width 22 height 11
click at [29, 70] on icon "scrollable content" at bounding box center [27, 72] width 5 height 5
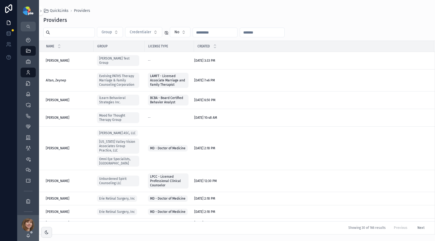
click at [75, 32] on input "scrollable content" at bounding box center [72, 33] width 44 height 8
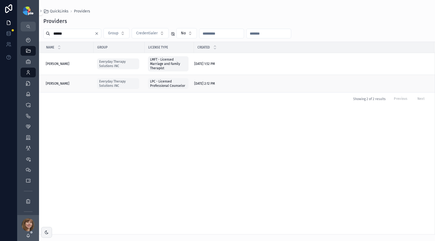
type input "******"
click at [72, 83] on div "Bishop, Tracey Bishop, Tracey" at bounding box center [68, 83] width 45 height 4
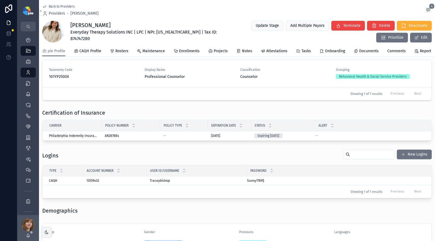
scroll to position [579, 0]
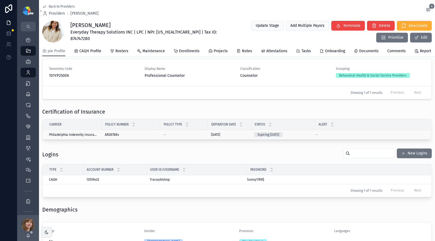
click at [239, 137] on div "8/15/2025 8/15/2025" at bounding box center [229, 135] width 37 height 4
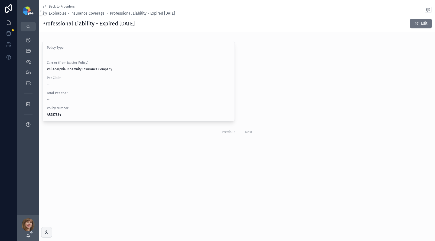
click at [54, 6] on span "Back to Providers" at bounding box center [62, 6] width 26 height 4
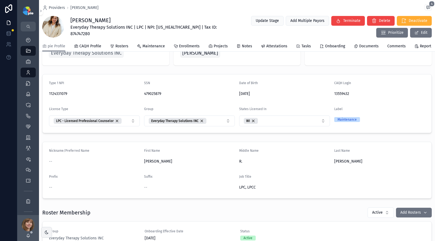
scroll to position [26, 0]
click at [28, 199] on icon "scrollable content" at bounding box center [27, 201] width 5 height 5
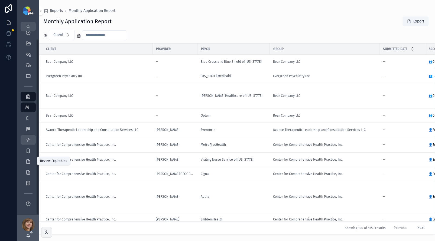
scroll to position [8, 0]
click at [28, 118] on span "C" at bounding box center [26, 117] width 5 height 5
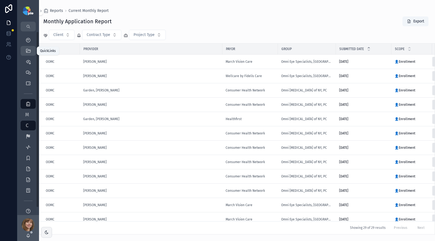
click at [29, 52] on icon "scrollable content" at bounding box center [27, 50] width 5 height 5
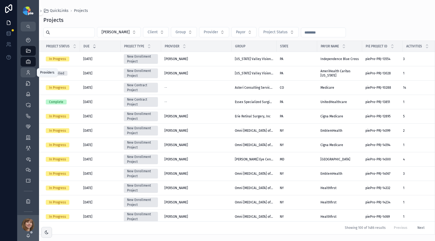
click at [28, 71] on icon "scrollable content" at bounding box center [27, 72] width 5 height 5
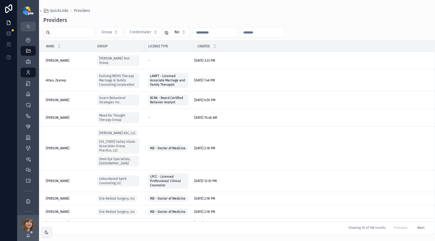
click at [65, 30] on input "scrollable content" at bounding box center [72, 33] width 44 height 8
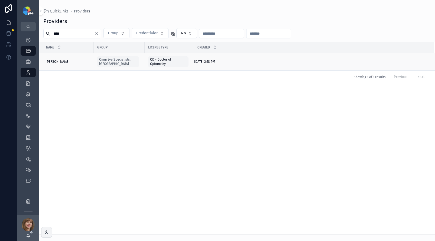
type input "****"
click at [81, 63] on div "Ning, Jason Ning, Jason" at bounding box center [68, 62] width 45 height 4
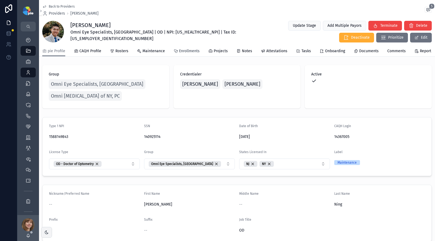
click at [187, 54] on span "Enrollments" at bounding box center [189, 50] width 21 height 5
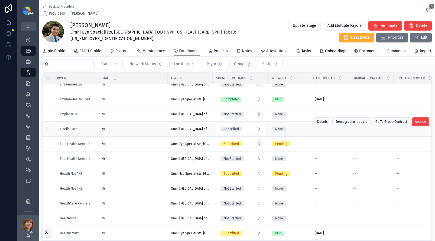
scroll to position [66, 0]
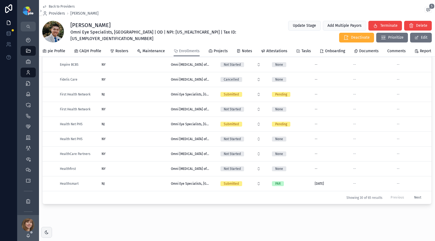
click at [410, 193] on button "Next" at bounding box center [417, 197] width 15 height 8
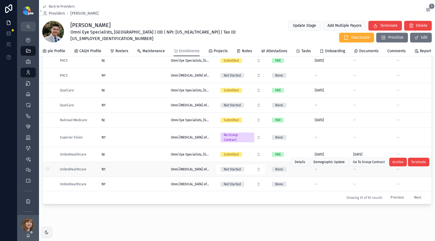
click at [122, 167] on div "NY NY" at bounding box center [132, 169] width 63 height 4
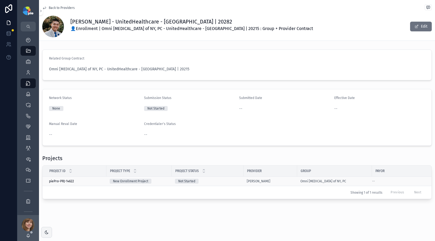
click at [223, 180] on div "Not Started" at bounding box center [207, 181] width 65 height 5
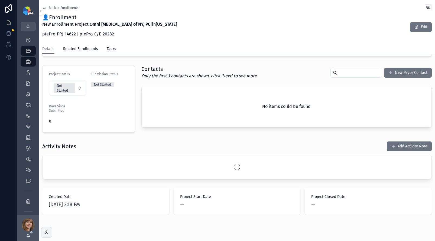
scroll to position [123, 0]
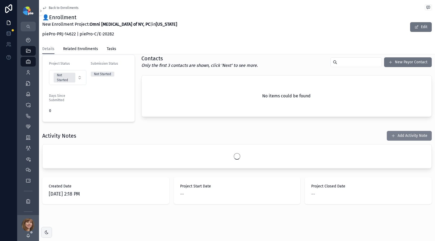
click at [410, 135] on button "Add Activity Note" at bounding box center [408, 136] width 45 height 10
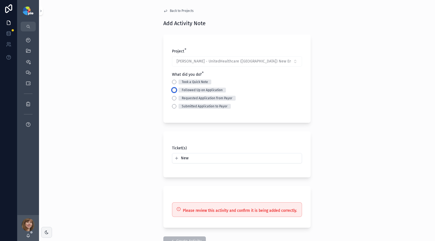
click at [173, 91] on button "Followed Up on Application" at bounding box center [174, 90] width 4 height 4
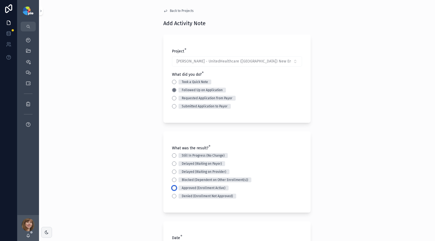
click at [173, 187] on button "Approved (Enrollment Active)" at bounding box center [174, 188] width 4 height 4
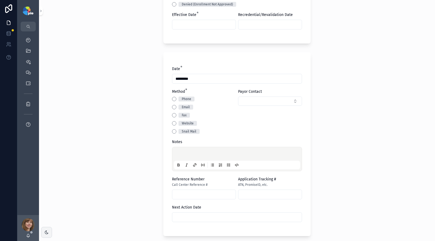
scroll to position [206, 0]
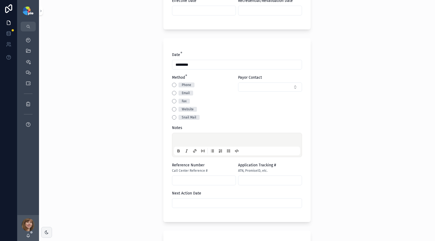
click at [181, 204] on input "scrollable content" at bounding box center [236, 203] width 129 height 8
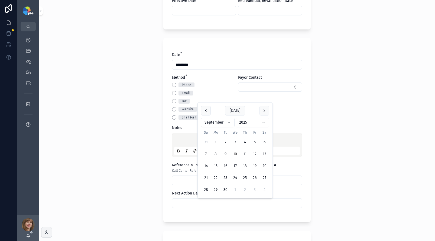
click at [175, 140] on p "scrollable content" at bounding box center [238, 140] width 126 height 5
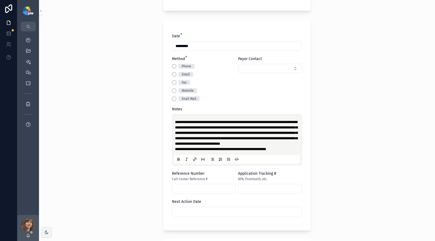
scroll to position [240, 0]
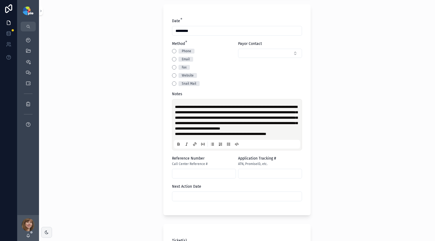
click at [190, 178] on input "scrollable content" at bounding box center [203, 174] width 63 height 8
paste input "********"
type input "********"
click at [131, 180] on div "**********" at bounding box center [237, 120] width 396 height 241
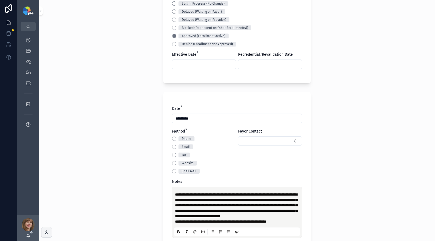
scroll to position [131, 0]
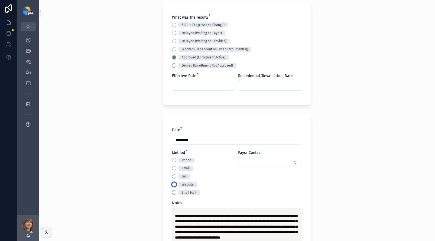
click at [172, 185] on button "Website" at bounding box center [174, 184] width 4 height 4
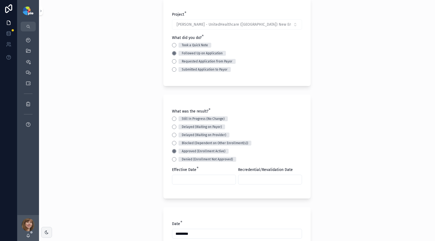
scroll to position [45, 0]
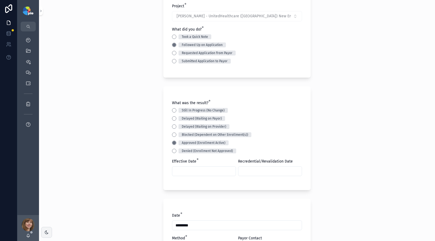
click at [184, 171] on input "scrollable content" at bounding box center [203, 171] width 63 height 8
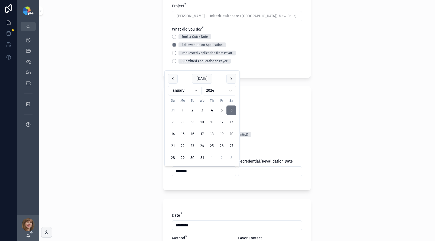
type input "********"
click at [133, 188] on div "**********" at bounding box center [237, 75] width 396 height 241
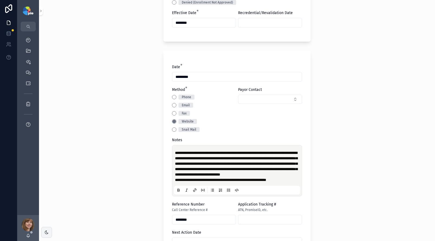
scroll to position [207, 0]
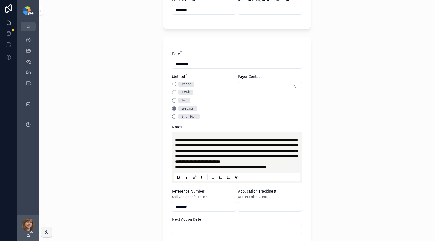
click at [292, 170] on p "**********" at bounding box center [238, 166] width 126 height 5
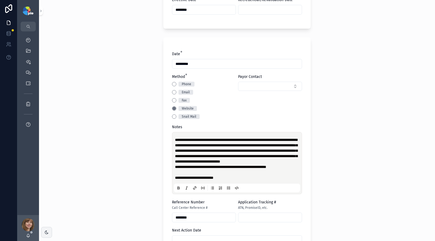
click at [101, 120] on div "**********" at bounding box center [237, 120] width 396 height 241
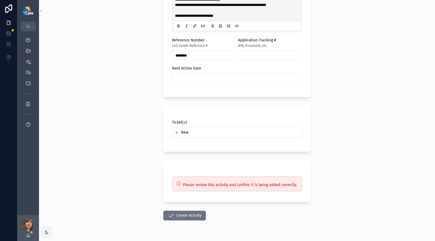
scroll to position [388, 0]
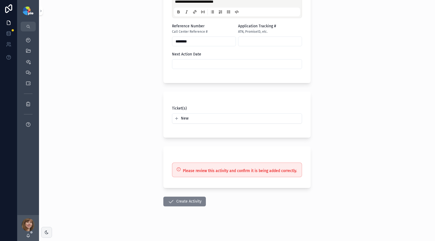
click at [190, 201] on button "Create Activity" at bounding box center [184, 202] width 42 height 10
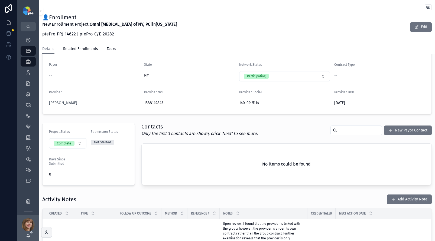
scroll to position [50, 0]
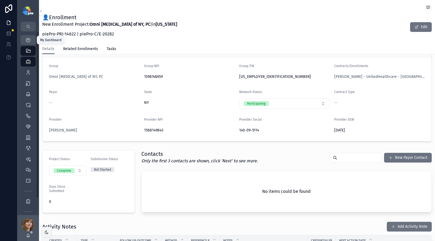
click at [27, 42] on icon "scrollable content" at bounding box center [27, 39] width 5 height 5
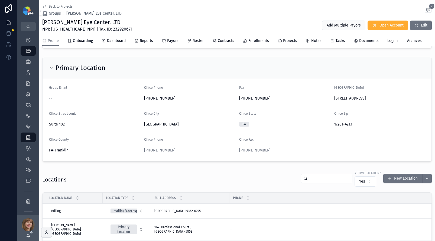
scroll to position [57, 0]
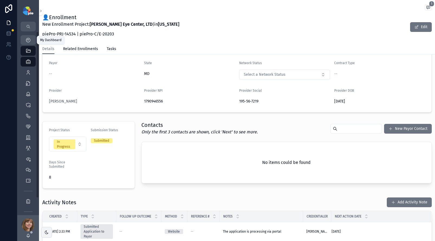
click at [31, 40] on div "My Dashboard" at bounding box center [28, 40] width 9 height 9
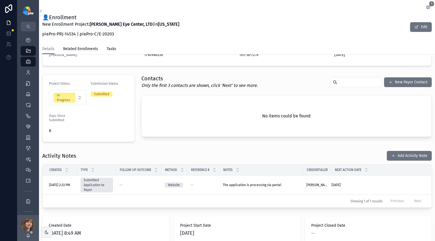
scroll to position [111, 0]
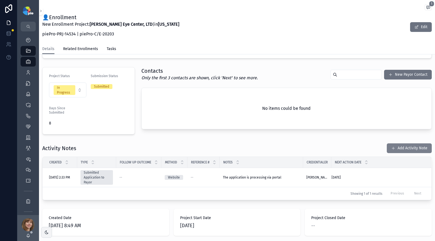
click at [407, 149] on button "Add Activity Note" at bounding box center [408, 148] width 45 height 10
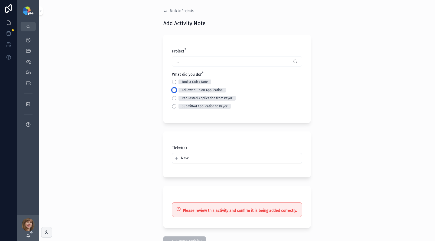
click at [172, 90] on button "Followed Up on Application" at bounding box center [174, 90] width 4 height 4
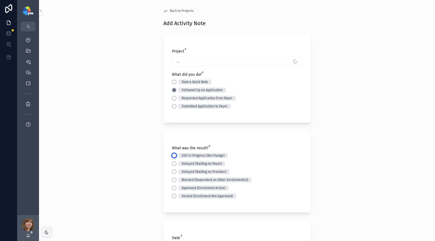
click at [172, 153] on button "Still In Progress (No Change)" at bounding box center [174, 155] width 4 height 4
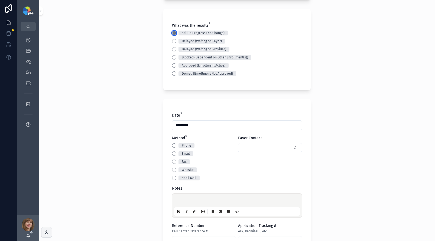
scroll to position [150, 0]
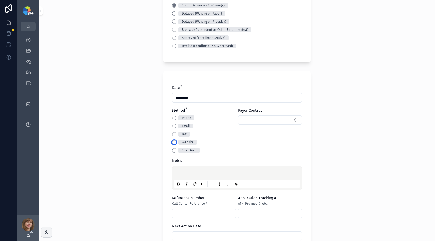
click at [172, 142] on button "Website" at bounding box center [174, 142] width 4 height 4
click at [181, 173] on p "scrollable content" at bounding box center [238, 173] width 126 height 5
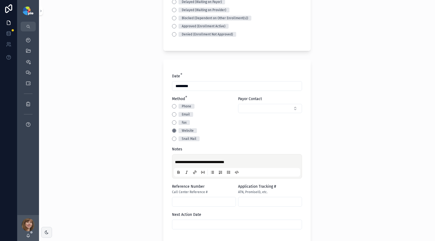
scroll to position [199, 0]
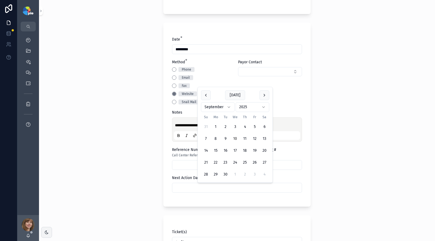
click at [192, 185] on input "scrollable content" at bounding box center [236, 188] width 129 height 8
click at [226, 151] on button "16" at bounding box center [225, 151] width 10 height 10
type input "*********"
click at [97, 174] on div "**********" at bounding box center [237, 120] width 396 height 241
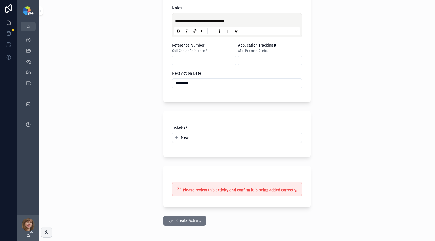
scroll to position [322, 0]
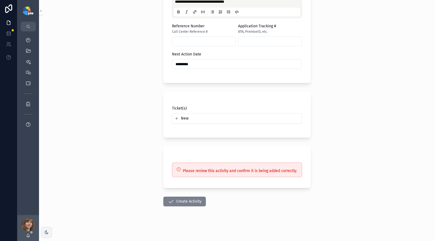
click at [169, 200] on icon "scrollable content" at bounding box center [170, 201] width 6 height 6
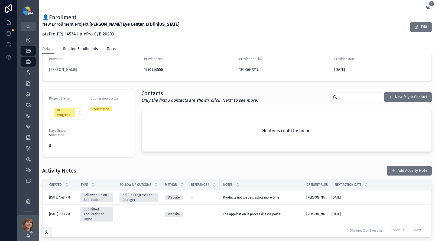
scroll to position [93, 0]
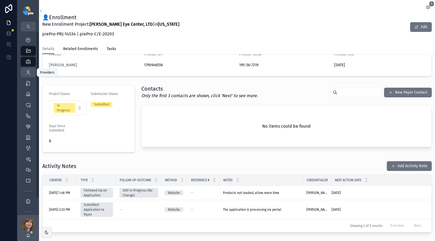
click at [22, 72] on link "Providers 298" at bounding box center [28, 73] width 15 height 10
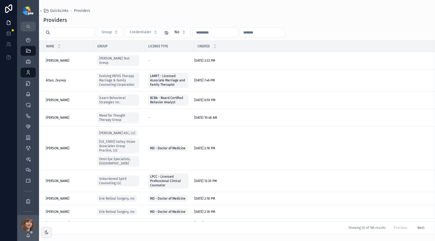
click at [63, 34] on input "scrollable content" at bounding box center [72, 33] width 44 height 8
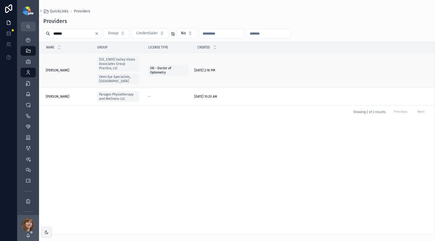
type input "******"
click at [61, 69] on span "Miller, Don" at bounding box center [58, 70] width 24 height 4
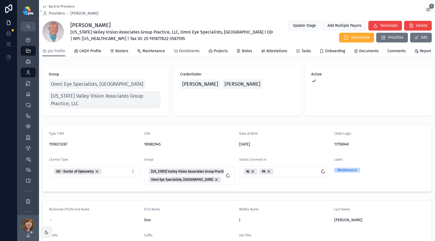
click at [188, 57] on link "Enrollments" at bounding box center [186, 51] width 26 height 11
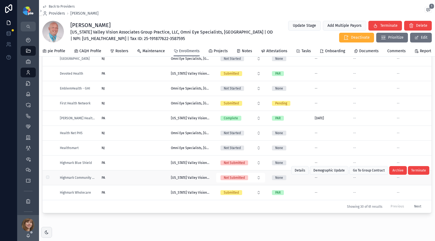
scroll to position [66, 0]
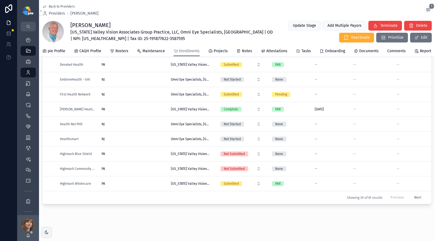
click at [412, 195] on button "Next" at bounding box center [417, 197] width 15 height 8
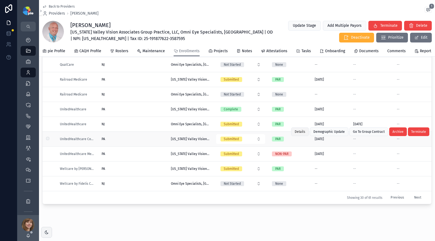
scroll to position [66, 0]
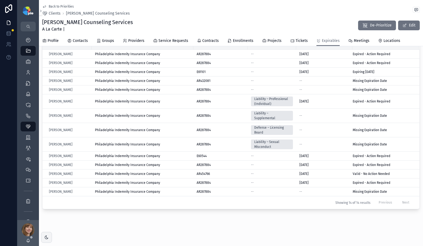
scroll to position [266, 0]
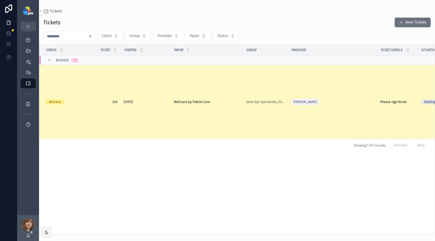
type input "***"
click at [186, 100] on span "Wellcare by Fidelis Care" at bounding box center [192, 102] width 36 height 4
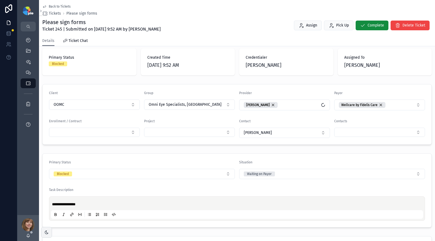
scroll to position [109, 0]
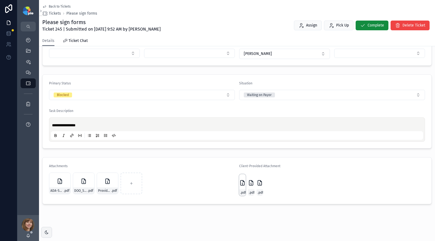
click at [239, 184] on icon "scrollable content" at bounding box center [242, 183] width 6 height 6
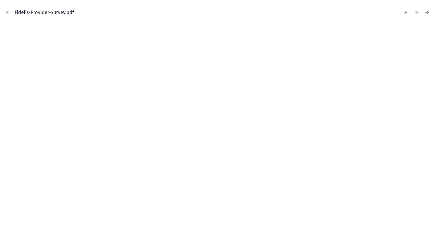
click at [406, 12] on icon at bounding box center [405, 12] width 4 height 4
click at [9, 12] on icon "Close modal" at bounding box center [7, 13] width 4 height 4
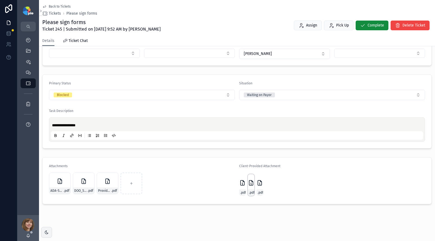
click at [249, 184] on icon "scrollable content" at bounding box center [251, 183] width 6 height 6
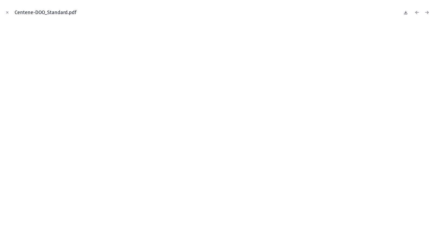
click at [406, 13] on icon at bounding box center [406, 12] width 2 height 1
click at [8, 11] on icon "Close modal" at bounding box center [7, 13] width 4 height 4
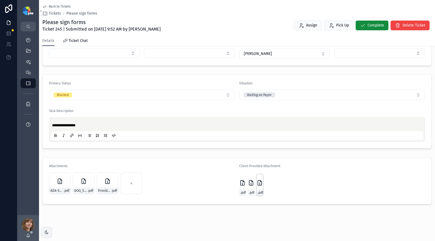
click at [260, 183] on icon "scrollable content" at bounding box center [259, 183] width 6 height 6
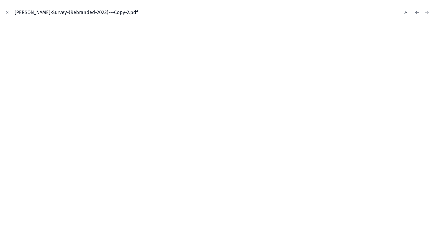
click at [403, 12] on icon at bounding box center [405, 12] width 4 height 4
click at [8, 12] on icon "Close modal" at bounding box center [7, 13] width 2 height 2
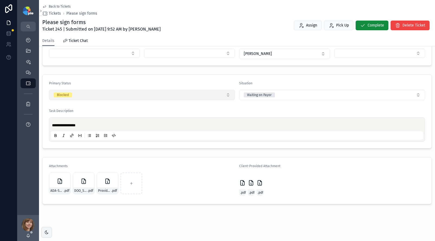
click at [92, 95] on button "Blocked" at bounding box center [142, 95] width 186 height 10
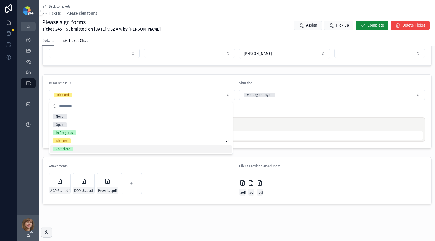
click at [93, 149] on div "Complete" at bounding box center [140, 149] width 181 height 8
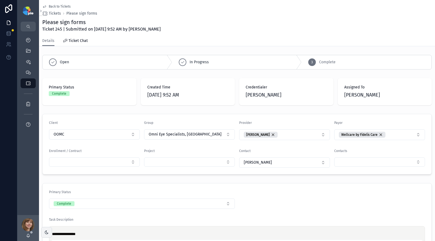
click at [53, 5] on span "Back to Tickets" at bounding box center [60, 6] width 22 height 4
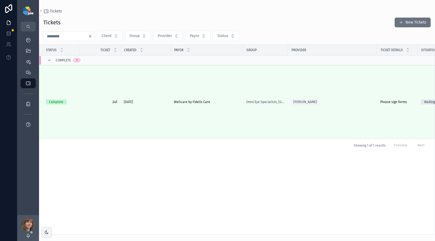
click at [59, 34] on input "***" at bounding box center [66, 36] width 44 height 8
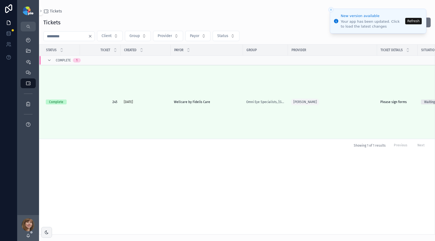
click at [59, 34] on input "***" at bounding box center [66, 36] width 44 height 8
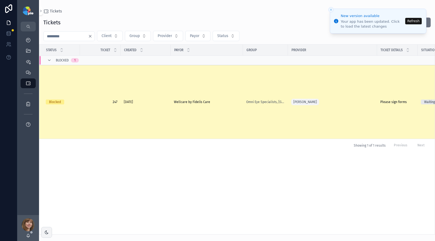
type input "***"
click at [386, 101] on span "Please sign forms" at bounding box center [393, 102] width 27 height 4
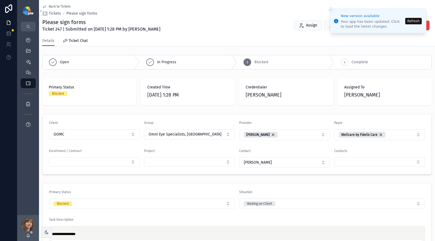
click at [329, 9] on icon "Close toast" at bounding box center [330, 9] width 3 height 3
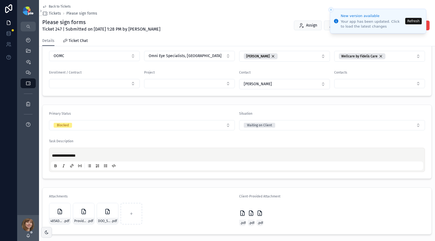
scroll to position [107, 0]
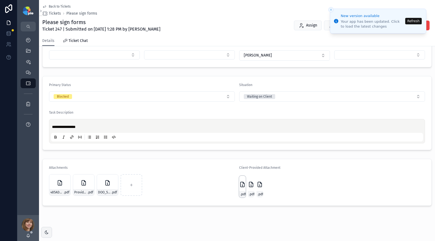
click at [240, 185] on icon "scrollable content" at bounding box center [242, 184] width 6 height 6
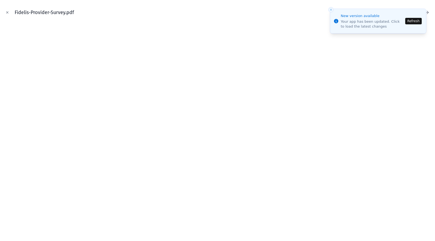
click at [329, 11] on icon "Close toast" at bounding box center [330, 9] width 3 height 3
click at [331, 9] on icon "Close toast" at bounding box center [330, 9] width 3 height 3
click at [413, 22] on button "Refresh" at bounding box center [413, 21] width 17 height 6
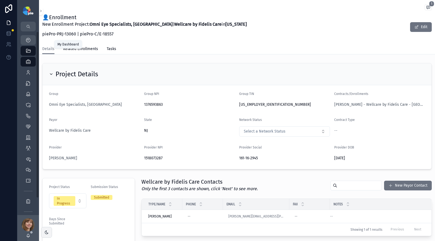
click at [22, 40] on link "My Dashboard" at bounding box center [28, 40] width 15 height 10
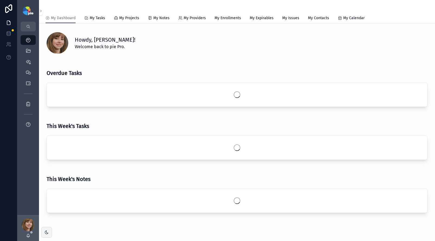
scroll to position [17, 0]
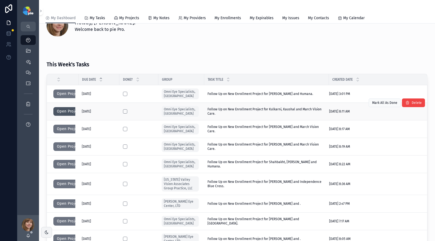
click at [71, 111] on button "Open Project" at bounding box center [68, 111] width 31 height 9
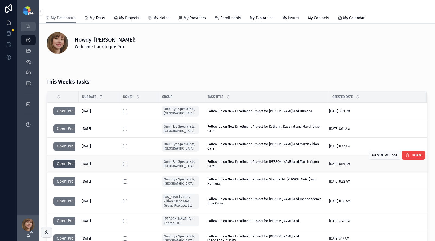
click at [66, 163] on button "Open Project" at bounding box center [68, 164] width 31 height 9
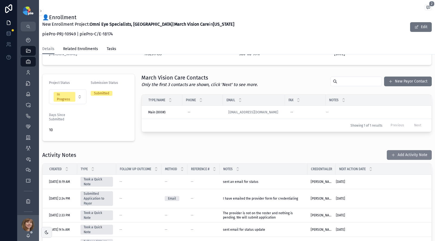
scroll to position [105, 0]
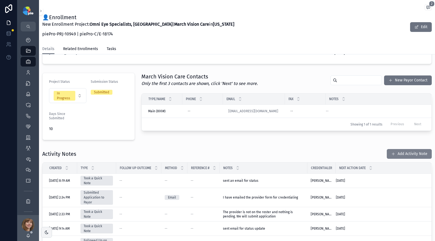
click at [392, 152] on button "Add Activity Note" at bounding box center [408, 154] width 45 height 10
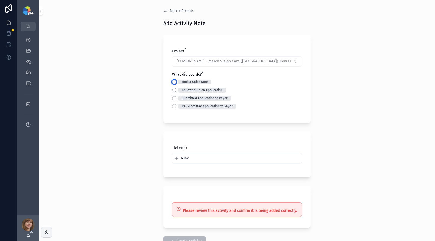
click at [172, 83] on button "Took a Quick Note" at bounding box center [174, 82] width 4 height 4
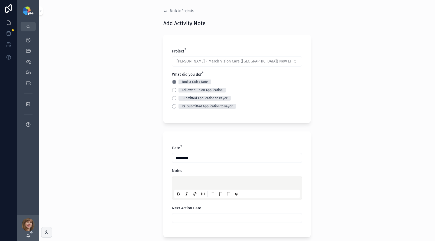
click at [179, 183] on p "scrollable content" at bounding box center [238, 183] width 126 height 5
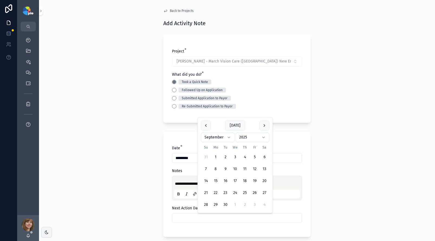
click at [196, 219] on input "scrollable content" at bounding box center [236, 218] width 129 height 8
click at [236, 191] on button "24" at bounding box center [235, 193] width 10 height 10
type input "*********"
click at [91, 195] on div "**********" at bounding box center [237, 120] width 396 height 241
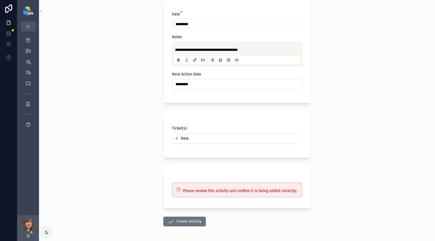
scroll to position [154, 0]
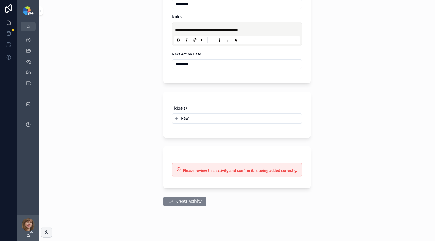
click at [176, 198] on button "Create Activity" at bounding box center [184, 202] width 42 height 10
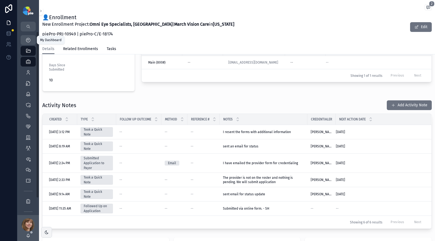
click at [27, 42] on icon "scrollable content" at bounding box center [27, 39] width 5 height 5
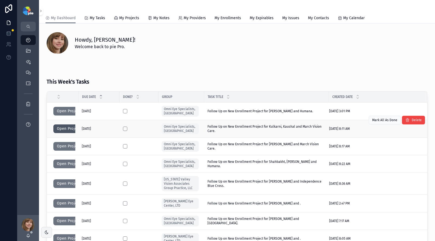
click at [64, 130] on button "Open Project" at bounding box center [68, 128] width 31 height 9
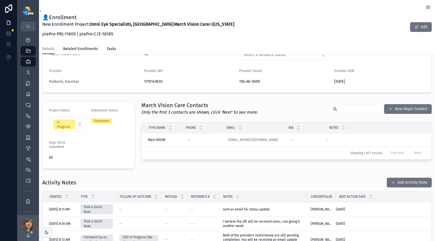
scroll to position [97, 0]
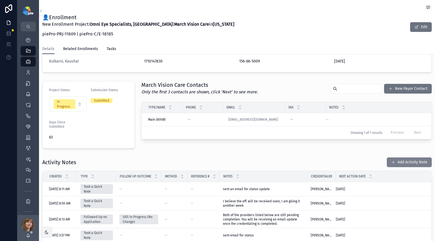
click at [393, 162] on button "Add Activity Note" at bounding box center [408, 162] width 45 height 10
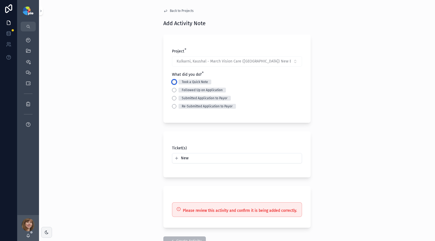
click at [173, 82] on button "Took a Quick Note" at bounding box center [174, 82] width 4 height 4
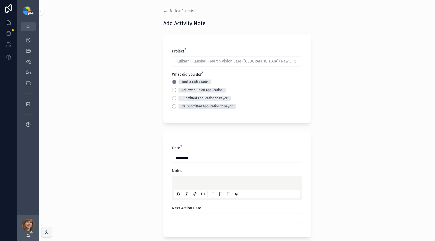
click at [180, 183] on p "scrollable content" at bounding box center [238, 183] width 126 height 5
click at [203, 217] on input "scrollable content" at bounding box center [236, 218] width 129 height 8
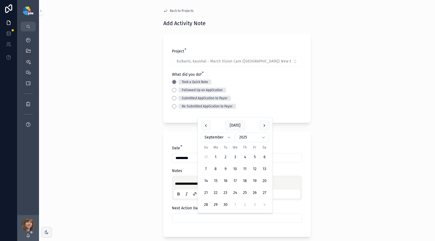
click at [217, 180] on button "15" at bounding box center [216, 181] width 10 height 10
type input "*********"
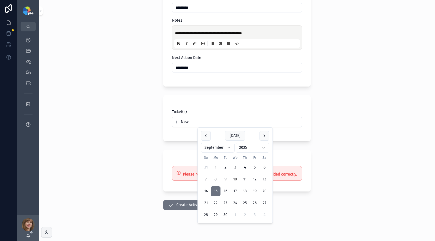
scroll to position [154, 0]
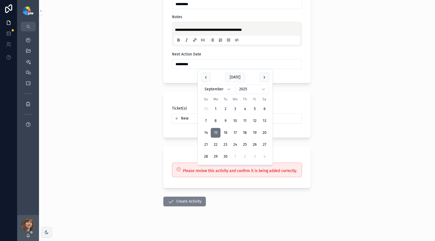
click at [181, 199] on button "Create Activity" at bounding box center [184, 202] width 42 height 10
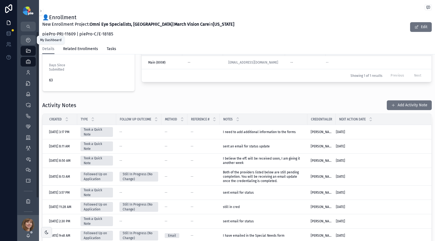
click at [28, 42] on icon "scrollable content" at bounding box center [27, 39] width 5 height 5
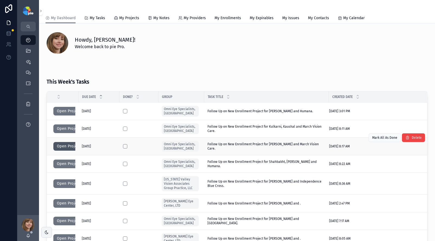
click at [65, 146] on button "Open Project" at bounding box center [68, 146] width 31 height 9
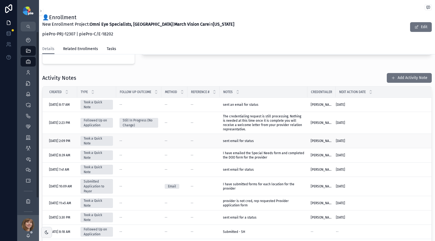
scroll to position [188, 0]
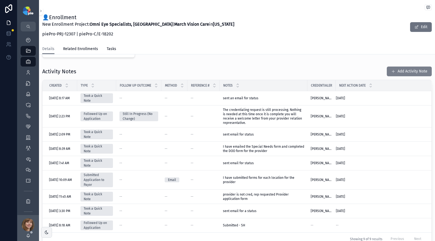
click at [399, 69] on button "Add Activity Note" at bounding box center [408, 72] width 45 height 10
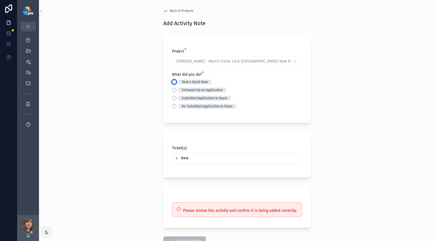
click at [173, 83] on button "Took a Quick Note" at bounding box center [174, 82] width 4 height 4
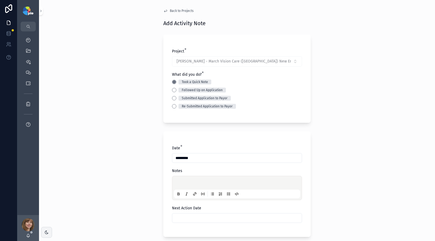
click at [177, 184] on p "scrollable content" at bounding box center [238, 183] width 126 height 5
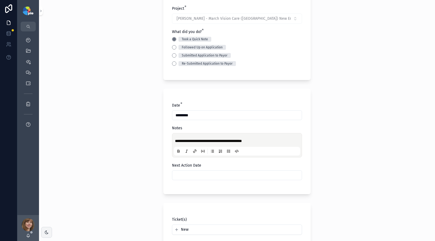
scroll to position [48, 0]
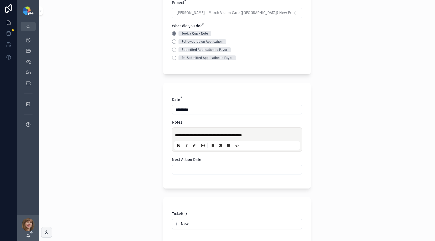
click at [198, 169] on input "scrollable content" at bounding box center [236, 170] width 129 height 8
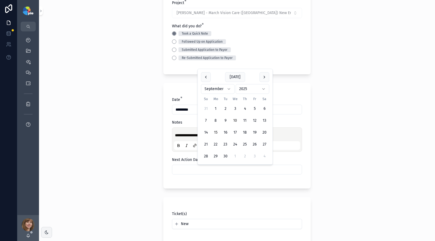
click at [216, 133] on button "15" at bounding box center [216, 133] width 10 height 10
type input "*********"
click at [113, 161] on div "**********" at bounding box center [237, 72] width 396 height 241
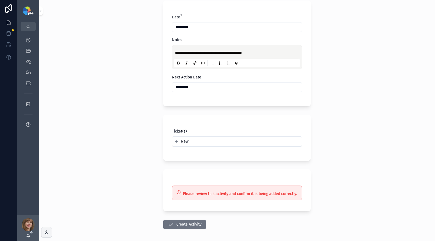
scroll to position [133, 0]
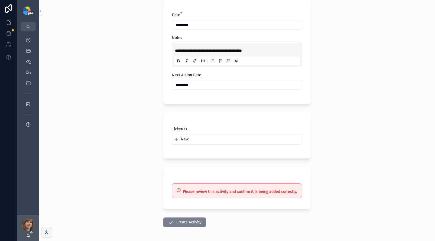
click at [178, 224] on button "Create Activity" at bounding box center [184, 223] width 42 height 10
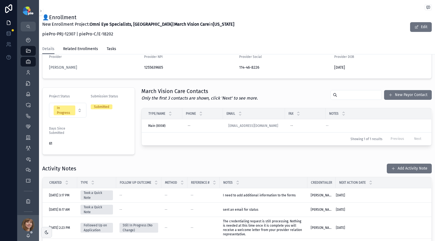
scroll to position [90, 0]
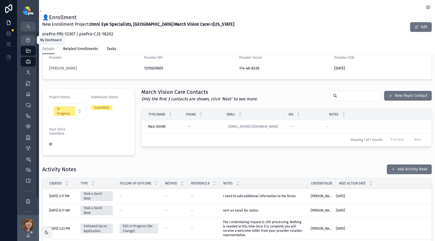
click at [31, 40] on icon "scrollable content" at bounding box center [27, 39] width 5 height 5
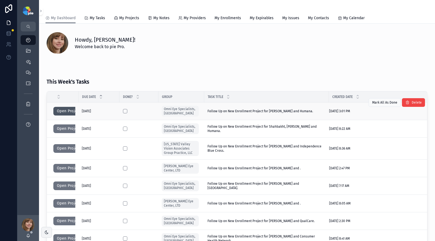
click at [60, 111] on button "Open Project" at bounding box center [68, 111] width 31 height 9
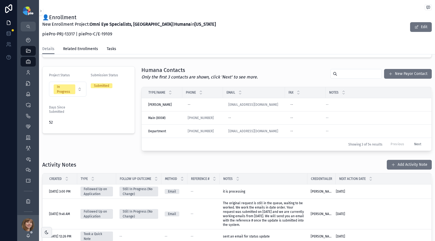
scroll to position [113, 0]
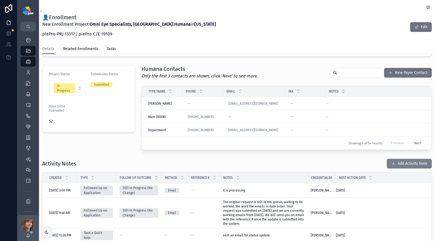
click at [401, 162] on button "Add Activity Note" at bounding box center [408, 164] width 45 height 10
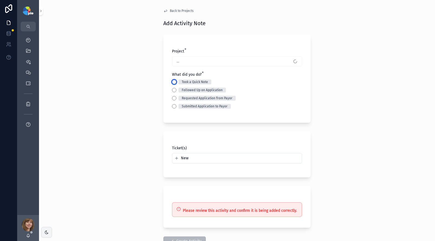
click at [174, 83] on button "Took a Quick Note" at bounding box center [174, 82] width 4 height 4
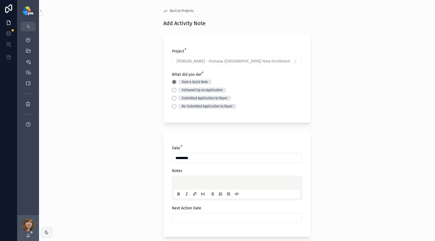
click at [180, 180] on div "scrollable content" at bounding box center [237, 188] width 126 height 21
click at [181, 183] on p "scrollable content" at bounding box center [238, 183] width 126 height 5
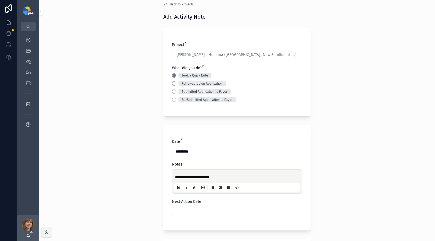
scroll to position [7, 0]
click at [190, 206] on div "scrollable content" at bounding box center [237, 211] width 130 height 10
click at [196, 214] on input "scrollable content" at bounding box center [236, 211] width 129 height 8
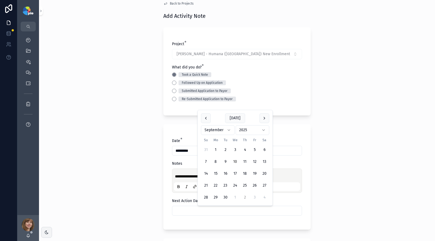
click at [246, 196] on button "2" at bounding box center [245, 198] width 10 height 10
type input "*********"
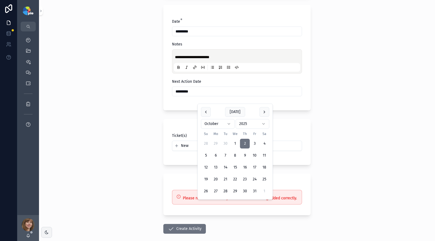
scroll to position [154, 0]
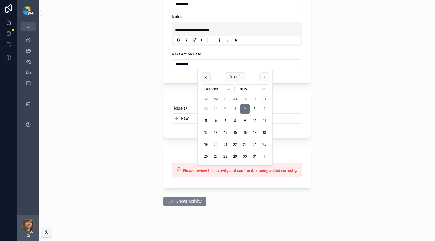
click at [174, 203] on button "Create Activity" at bounding box center [184, 202] width 42 height 10
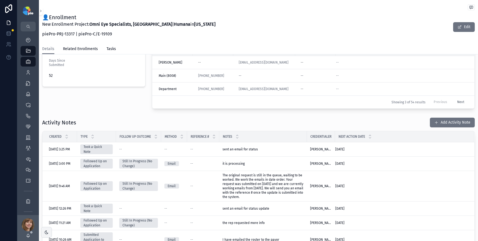
click at [89, 134] on div "My Dashboard QuickLinks Projects 4,191 Providers 298 Enrollments 3,514 Contract…" at bounding box center [239, 120] width 478 height 241
click at [88, 134] on span "Type" at bounding box center [84, 136] width 7 height 4
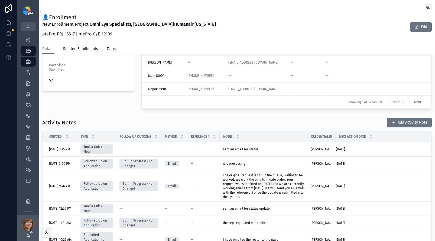
click at [118, 110] on div "Project Status In Progress Submission Status Submitted Days Since Submitted 52" at bounding box center [88, 66] width 99 height 89
click at [27, 39] on icon "scrollable content" at bounding box center [27, 39] width 5 height 5
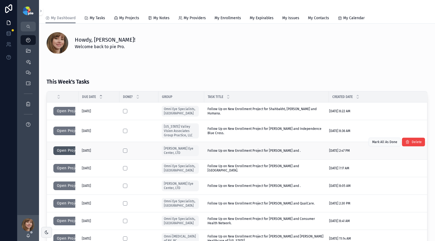
click at [61, 151] on button "Open Project" at bounding box center [68, 150] width 31 height 9
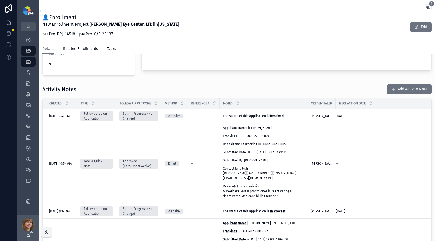
scroll to position [174, 0]
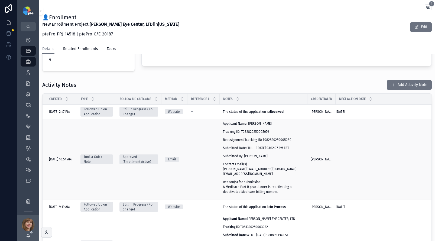
click at [245, 163] on p "Contact Email(s): SHELLI@PIEHEALTHUSA.COM ISGPROVIDERENROLLMENT@INTELLISOFTGROU…" at bounding box center [263, 169] width 81 height 15
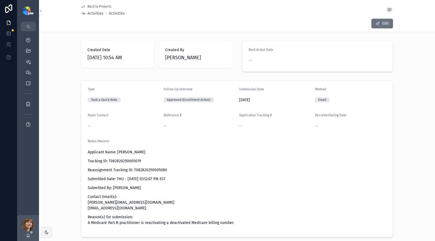
click at [131, 161] on p "Tracking ID: T082820250005079" at bounding box center [237, 161] width 298 height 6
copy p "T082820250005079"
click at [93, 7] on span "Back to Projects" at bounding box center [99, 6] width 24 height 4
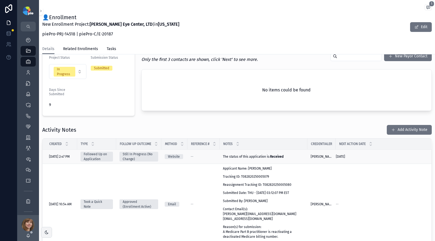
scroll to position [139, 0]
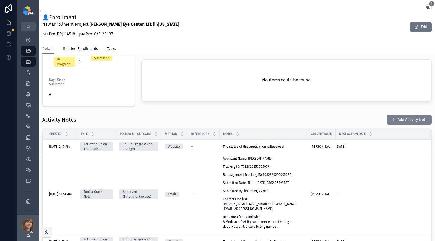
click at [400, 118] on button "Add Activity Note" at bounding box center [408, 120] width 45 height 10
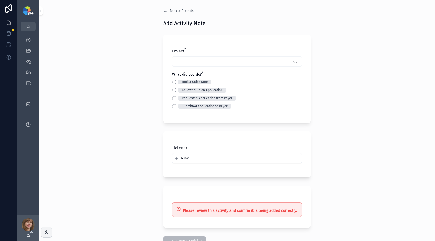
click at [102, 37] on div "Back to Projects Add Activity Note Project * ... What did you do? * Took a Quic…" at bounding box center [237, 120] width 396 height 241
click at [176, 9] on span "Back to Projects" at bounding box center [182, 11] width 24 height 4
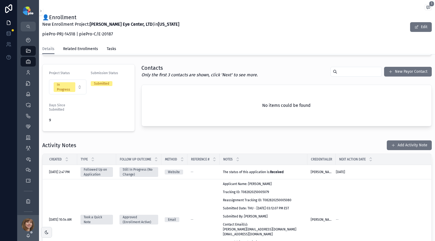
scroll to position [118, 0]
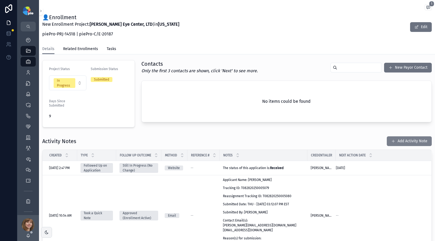
click at [399, 138] on button "Add Activity Note" at bounding box center [408, 141] width 45 height 10
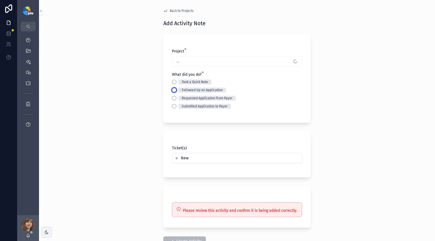
click at [173, 91] on button "Followed Up on Application" at bounding box center [174, 90] width 4 height 4
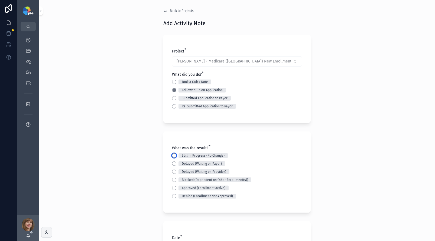
click at [173, 156] on button "Still In Progress (No Change)" at bounding box center [174, 155] width 4 height 4
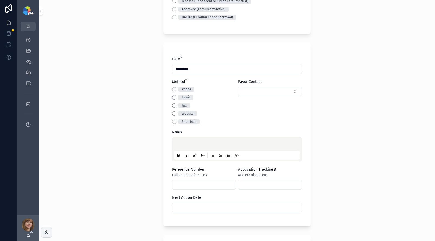
scroll to position [181, 0]
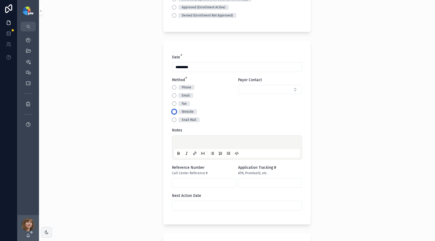
click at [174, 111] on button "Website" at bounding box center [174, 112] width 4 height 4
click at [183, 139] on div "scrollable content" at bounding box center [237, 147] width 126 height 21
click at [182, 141] on p "scrollable content" at bounding box center [238, 142] width 126 height 5
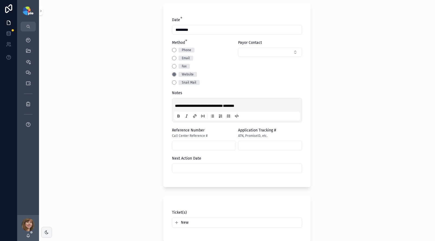
scroll to position [218, 0]
click at [175, 167] on input "scrollable content" at bounding box center [236, 168] width 129 height 8
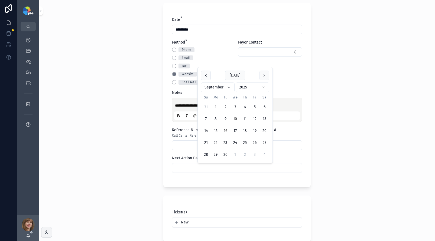
click at [225, 132] on button "16" at bounding box center [225, 131] width 10 height 10
type input "*********"
click at [102, 156] on div "**********" at bounding box center [237, 120] width 396 height 241
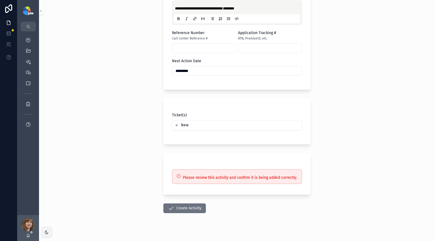
scroll to position [322, 0]
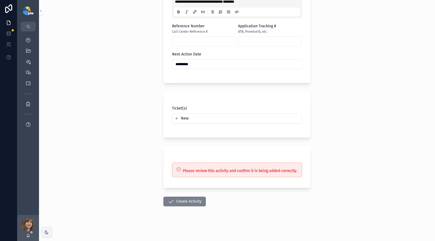
click at [180, 199] on button "Create Activity" at bounding box center [184, 202] width 42 height 10
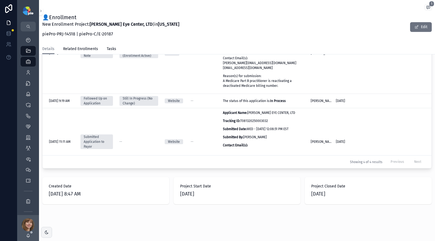
scroll to position [280, 0]
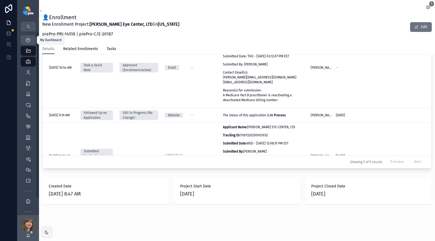
click at [29, 41] on icon "scrollable content" at bounding box center [27, 39] width 5 height 5
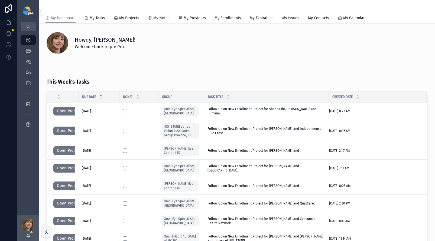
click at [154, 18] on span "My Notes" at bounding box center [161, 17] width 16 height 5
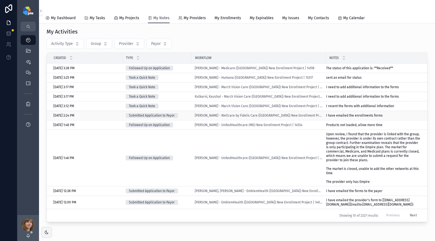
scroll to position [1, 0]
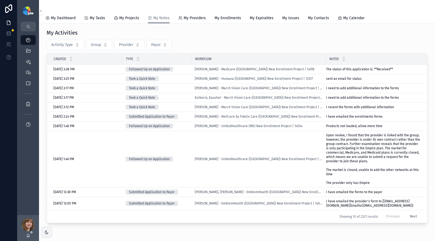
click at [29, 97] on div "scrollable content" at bounding box center [28, 93] width 15 height 9
click at [29, 103] on icon "scrollable content" at bounding box center [27, 103] width 5 height 5
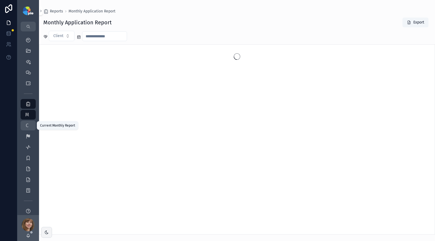
click at [29, 124] on span "C" at bounding box center [26, 125] width 5 height 5
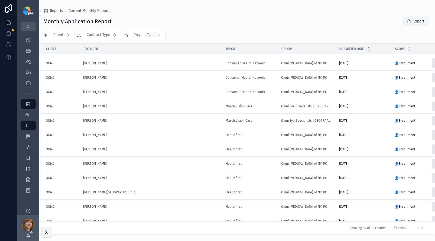
scroll to position [267, 0]
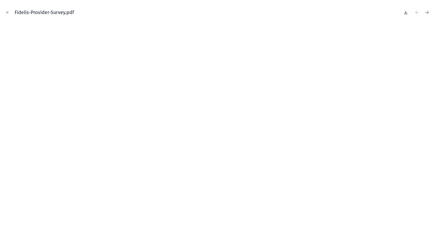
click at [405, 12] on icon at bounding box center [406, 12] width 2 height 1
click at [8, 14] on icon "Close modal" at bounding box center [7, 13] width 4 height 4
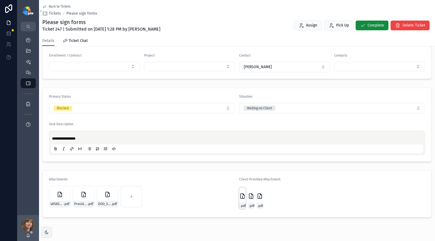
scroll to position [98, 0]
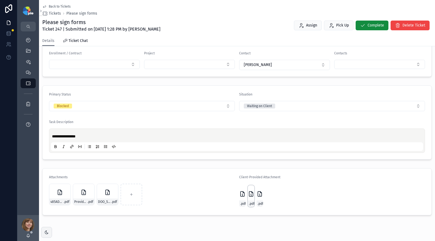
click at [249, 194] on icon "scrollable content" at bounding box center [251, 194] width 4 height 5
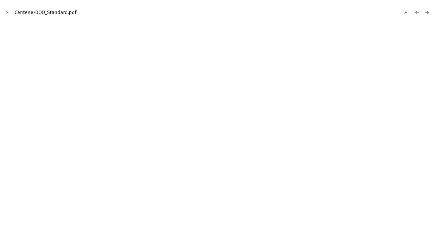
click at [406, 11] on icon at bounding box center [405, 12] width 4 height 4
click at [6, 12] on icon "Close modal" at bounding box center [7, 13] width 4 height 4
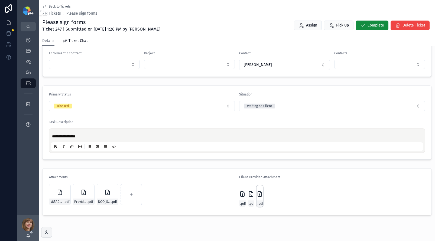
click at [259, 194] on icon "scrollable content" at bounding box center [260, 194] width 4 height 5
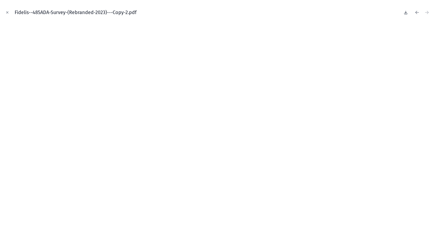
click at [407, 11] on icon at bounding box center [405, 12] width 4 height 4
click at [8, 12] on icon "Close modal" at bounding box center [7, 13] width 2 height 2
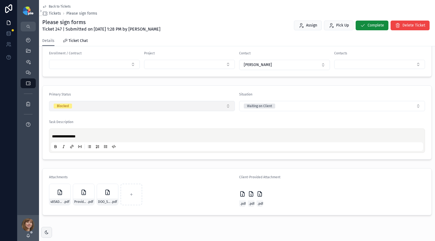
click at [85, 104] on button "Blocked" at bounding box center [142, 106] width 186 height 10
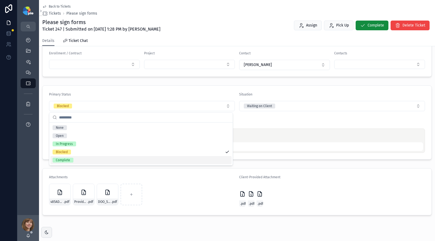
click at [84, 160] on div "Complete" at bounding box center [140, 160] width 181 height 8
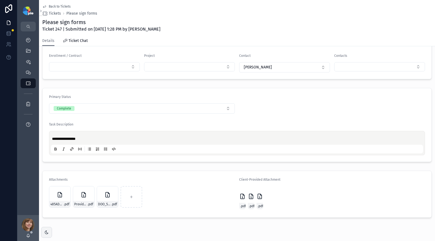
scroll to position [97, 0]
click at [239, 196] on icon "scrollable content" at bounding box center [242, 195] width 6 height 6
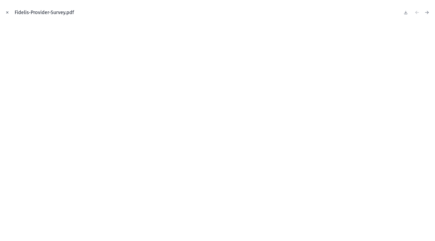
click at [9, 11] on icon "Close modal" at bounding box center [7, 13] width 4 height 4
